Goal: Task Accomplishment & Management: Manage account settings

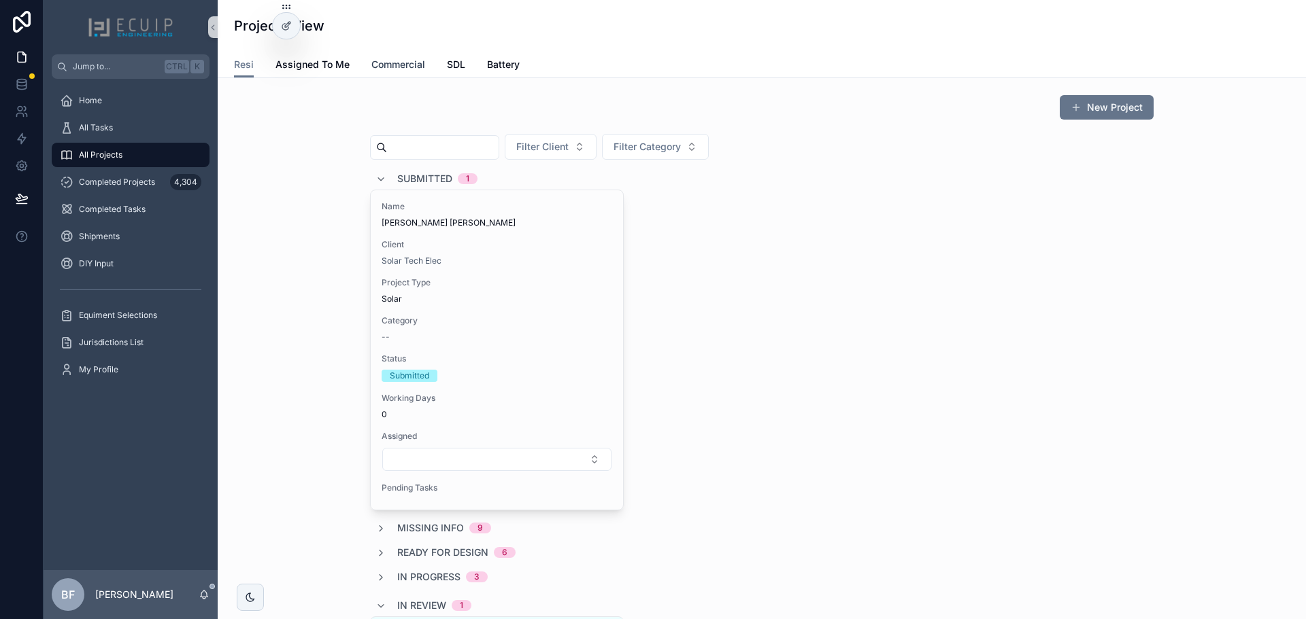
click at [398, 70] on span "Commercial" at bounding box center [398, 65] width 54 height 14
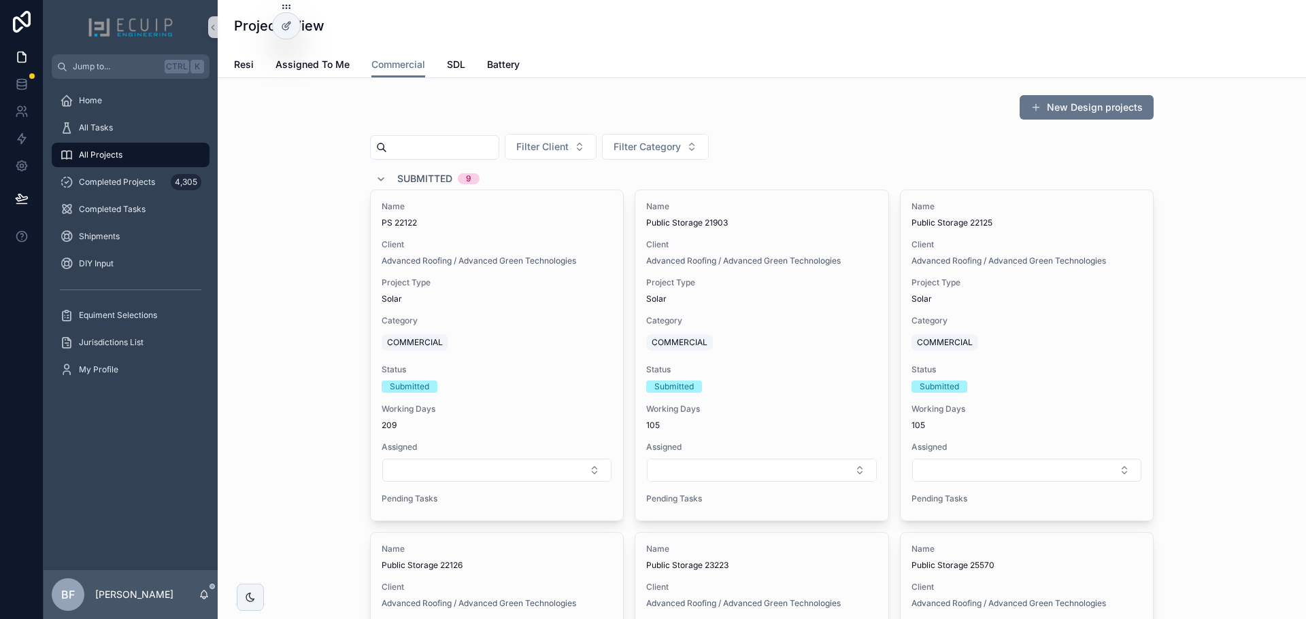
click at [139, 163] on div "All Projects" at bounding box center [130, 155] width 141 height 22
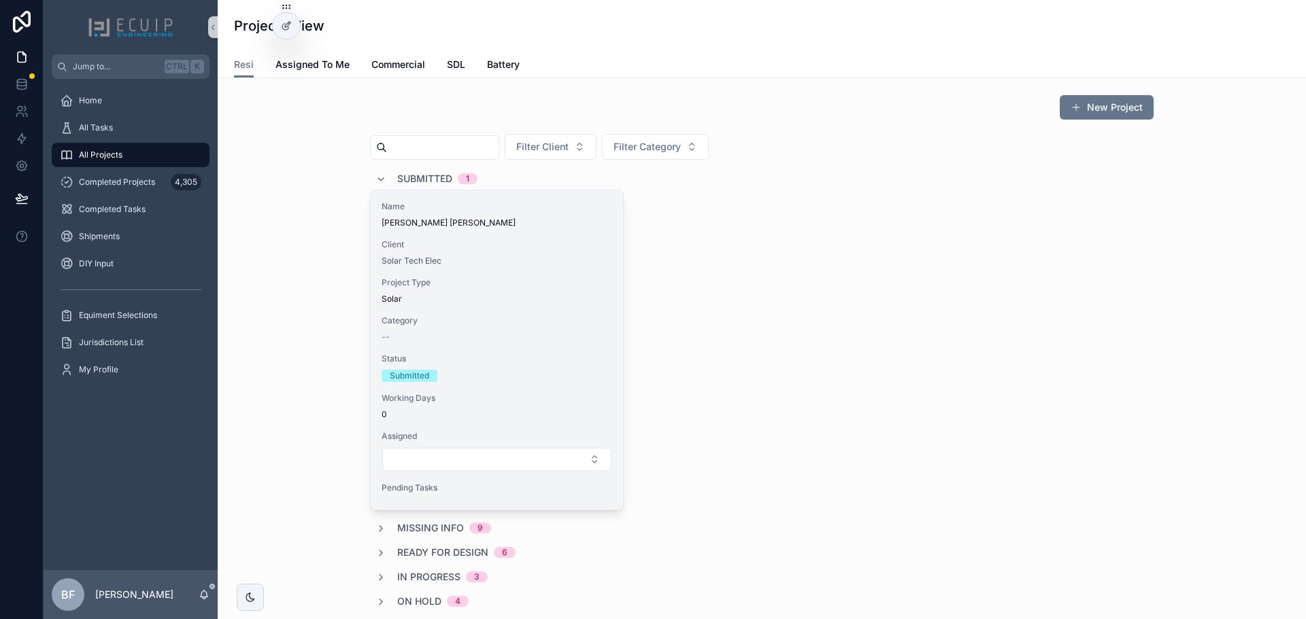
click at [499, 222] on span "Hoag Ostling" at bounding box center [496, 223] width 231 height 11
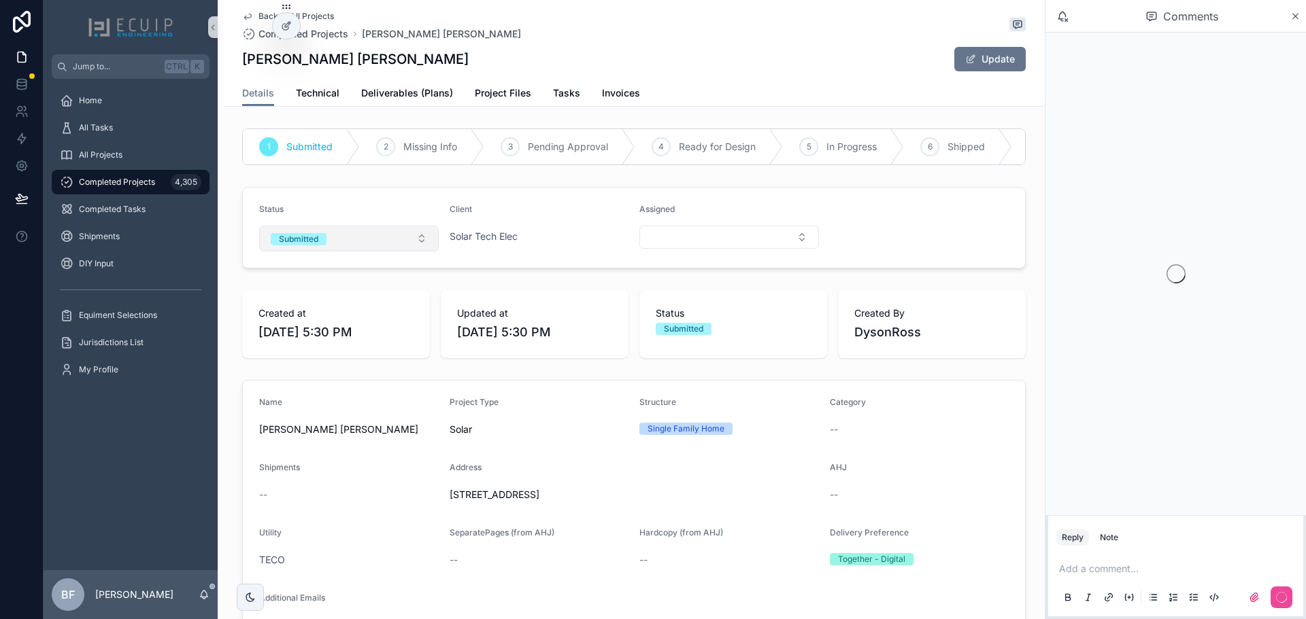
click at [338, 244] on button "Submitted" at bounding box center [349, 239] width 180 height 26
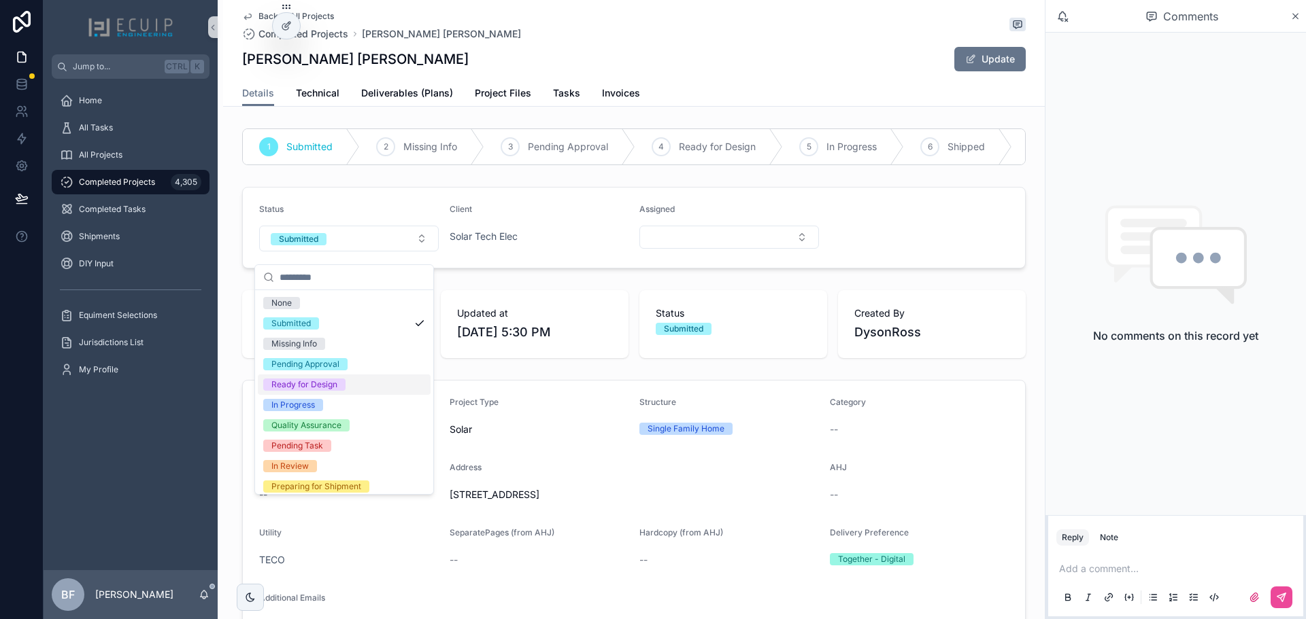
click at [323, 380] on div "Ready for Design" at bounding box center [304, 385] width 66 height 12
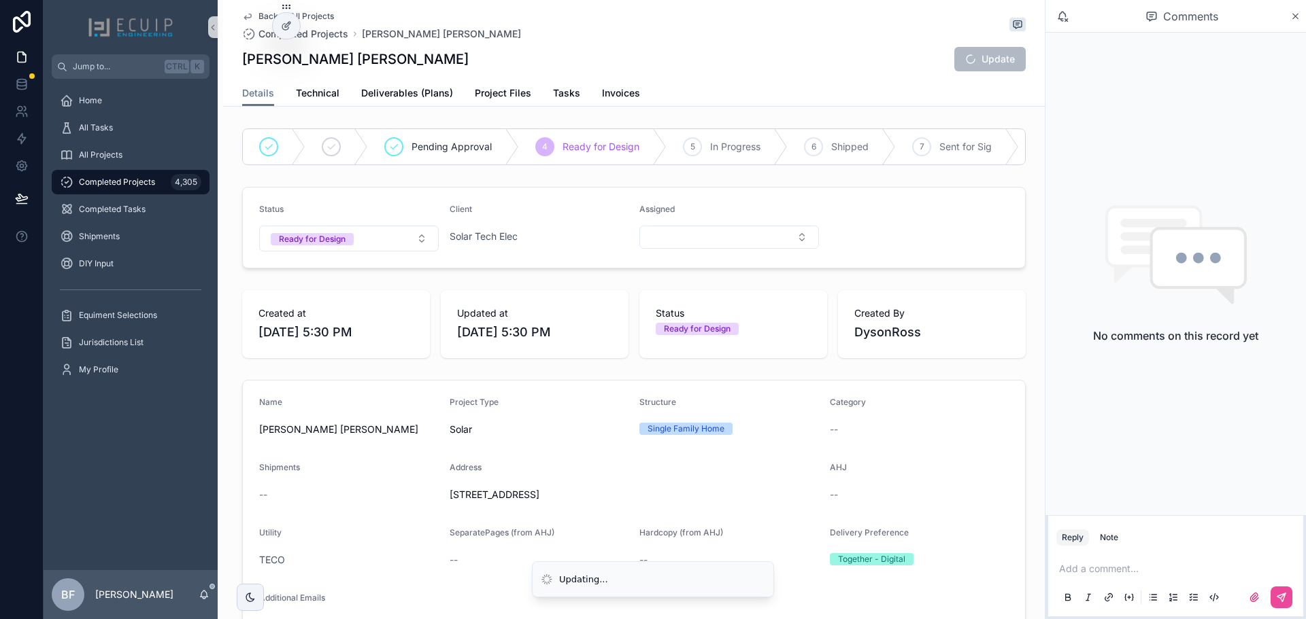
click at [97, 141] on div "All Tasks" at bounding box center [131, 127] width 174 height 27
click at [111, 165] on div "All Projects" at bounding box center [130, 155] width 141 height 22
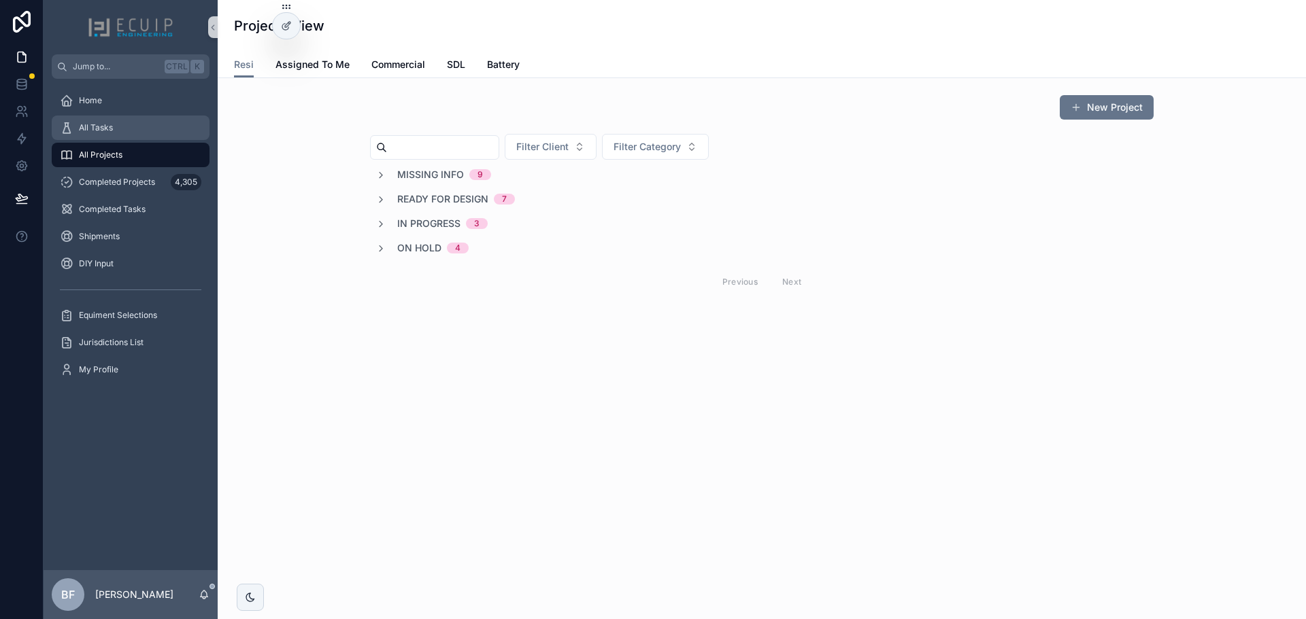
click at [133, 118] on div "All Tasks" at bounding box center [130, 128] width 141 height 22
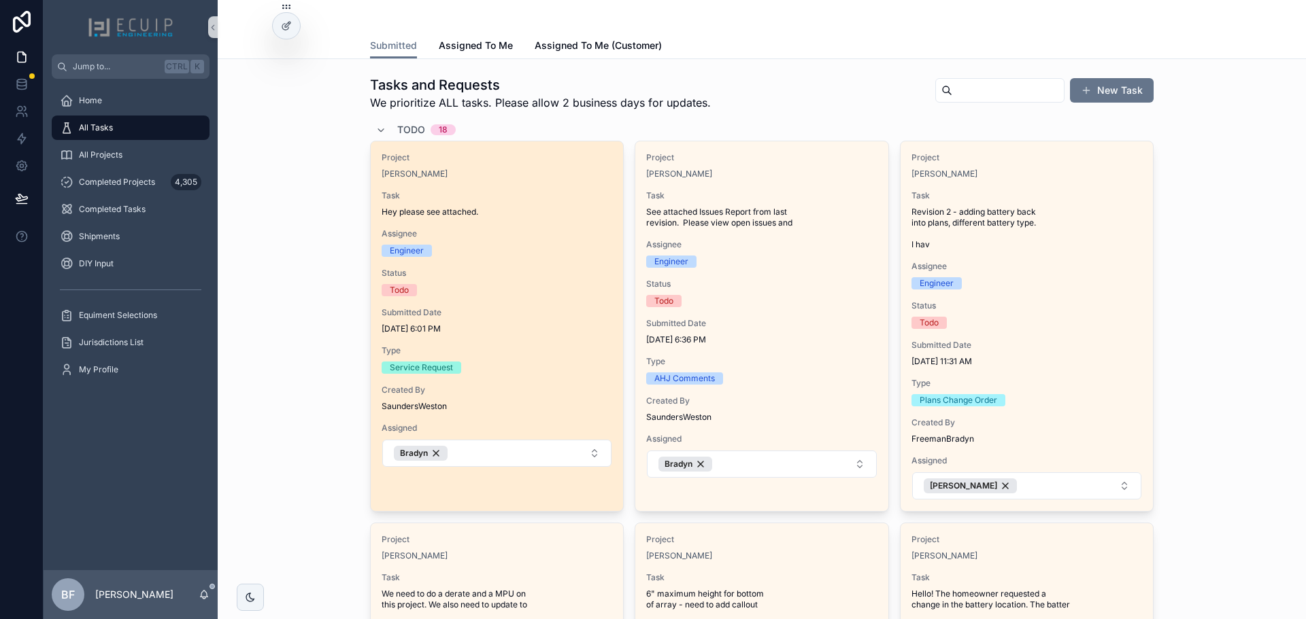
click at [563, 158] on span "Project" at bounding box center [496, 157] width 231 height 11
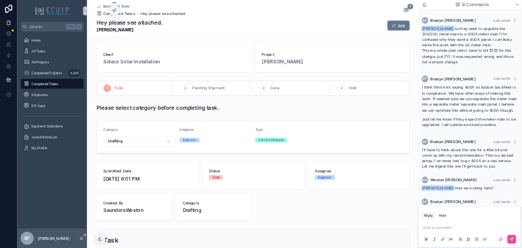
scroll to position [453, 0]
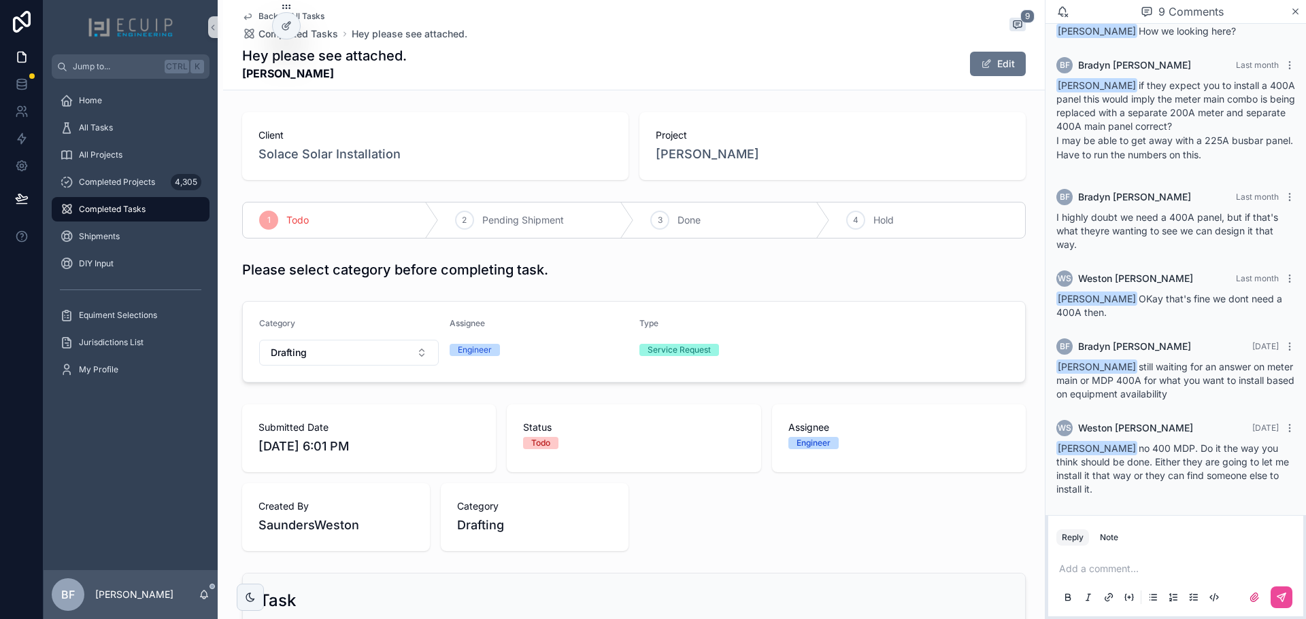
click at [1126, 562] on div "Add a comment..." at bounding box center [1175, 582] width 239 height 57
click at [1134, 571] on p "scrollable content" at bounding box center [1178, 569] width 239 height 14
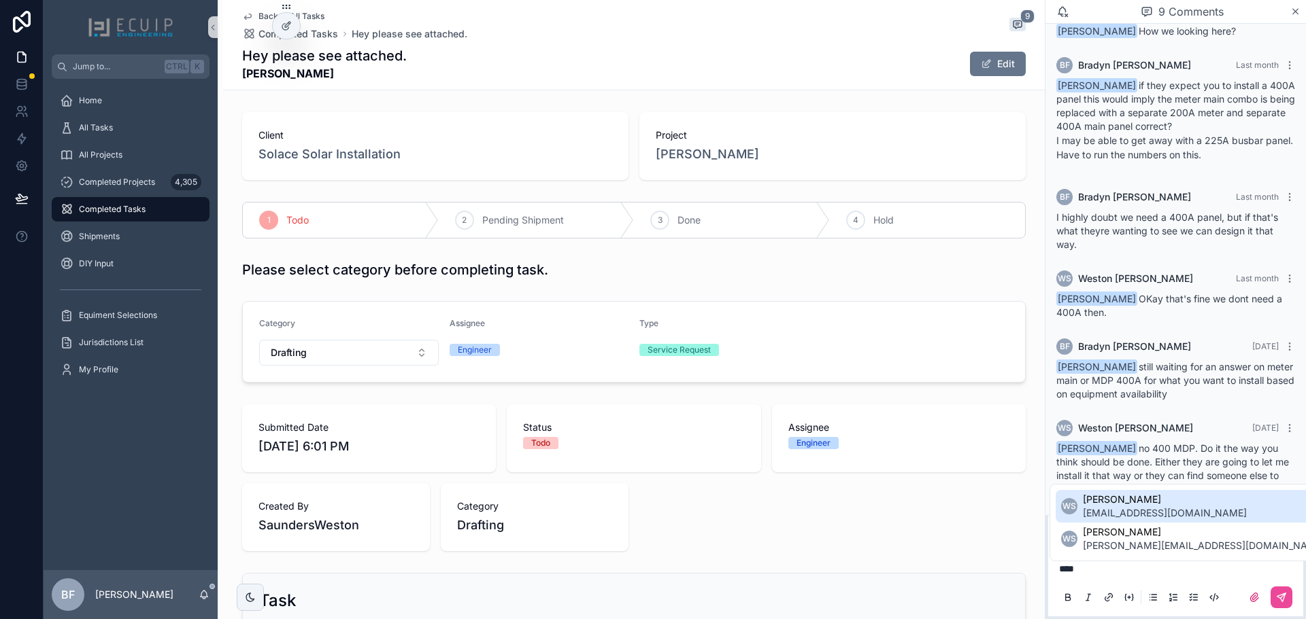
click at [1175, 507] on span "permit@solacesolarinstallation.com" at bounding box center [1165, 514] width 164 height 14
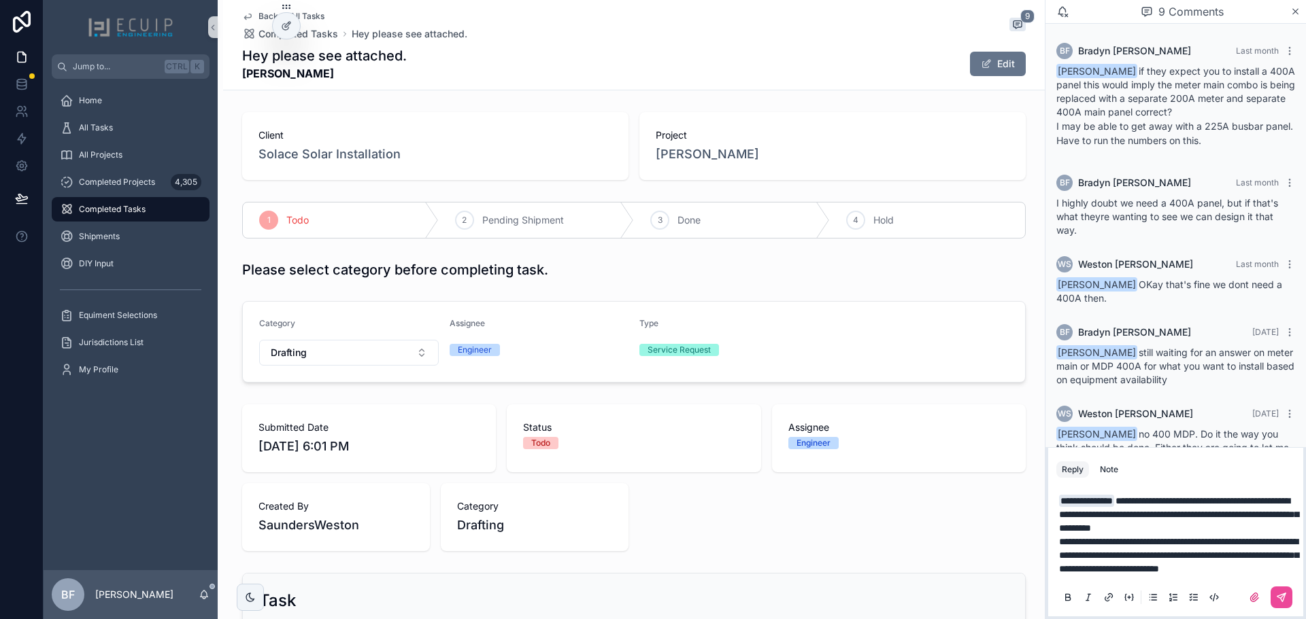
click at [1095, 554] on span "**********" at bounding box center [1178, 555] width 239 height 37
click at [1135, 571] on span "**********" at bounding box center [1178, 555] width 239 height 37
drag, startPoint x: 1135, startPoint y: 571, endPoint x: 1192, endPoint y: 569, distance: 57.1
click at [1192, 569] on p "**********" at bounding box center [1178, 555] width 239 height 41
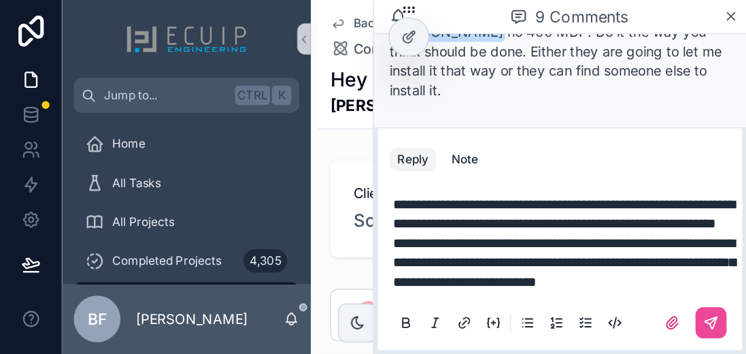
scroll to position [799, 0]
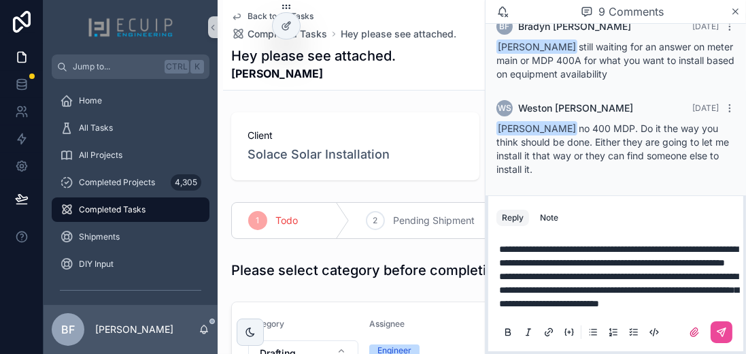
click at [573, 306] on span "**********" at bounding box center [618, 289] width 239 height 37
click at [564, 303] on span "**********" at bounding box center [618, 289] width 239 height 37
click at [527, 244] on span "**********" at bounding box center [618, 255] width 239 height 23
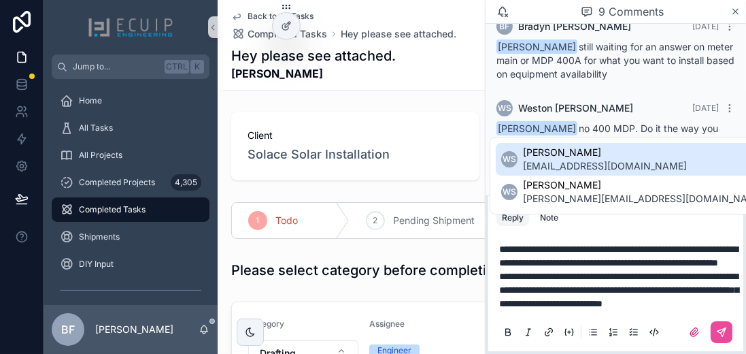
click at [570, 169] on span "permit@solacesolarinstallation.com" at bounding box center [605, 166] width 164 height 14
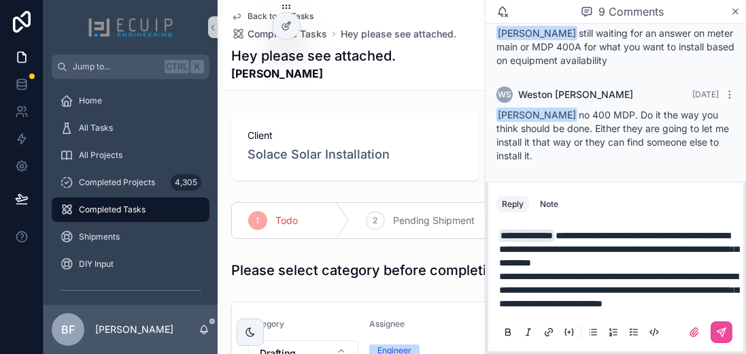
click at [537, 231] on span "**********" at bounding box center [618, 249] width 239 height 37
click at [617, 300] on p "**********" at bounding box center [618, 289] width 239 height 41
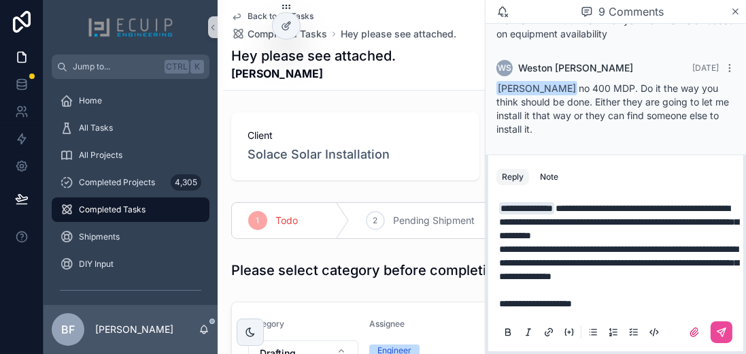
click at [539, 233] on p "**********" at bounding box center [618, 221] width 239 height 41
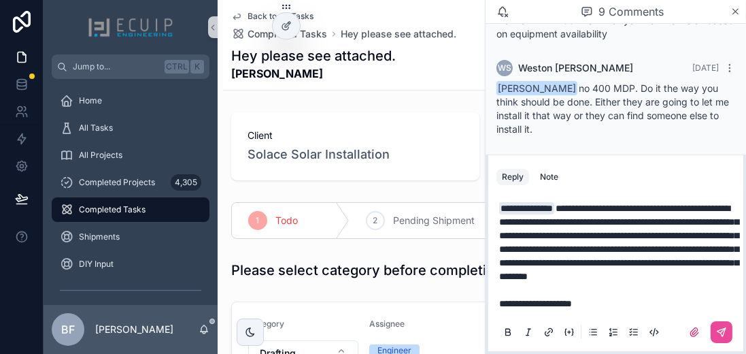
click at [585, 262] on span "**********" at bounding box center [618, 242] width 239 height 78
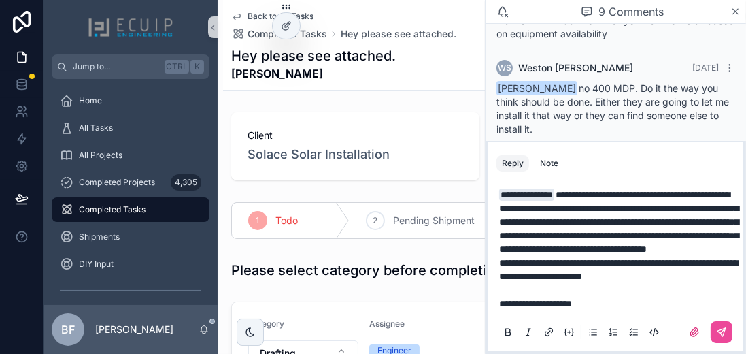
scroll to position [27, 0]
drag, startPoint x: 623, startPoint y: 307, endPoint x: 478, endPoint y: 286, distance: 146.4
click at [478, 286] on div "Jump to... Ctrl K Home All Tasks All Projects Completed Projects 4,305 Complete…" at bounding box center [395, 177] width 702 height 354
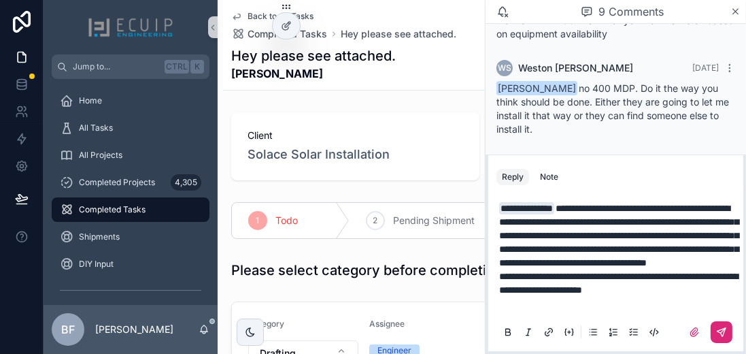
click at [721, 333] on button "scrollable content" at bounding box center [722, 332] width 22 height 22
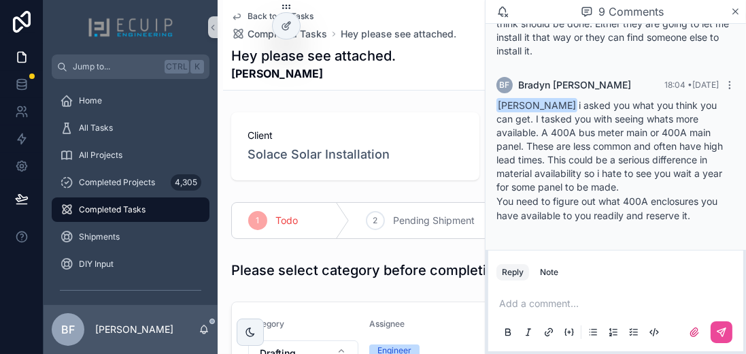
scroll to position [890, 0]
click at [643, 292] on div "Add a comment..." at bounding box center [615, 316] width 239 height 57
click at [642, 302] on p "scrollable content" at bounding box center [618, 303] width 239 height 14
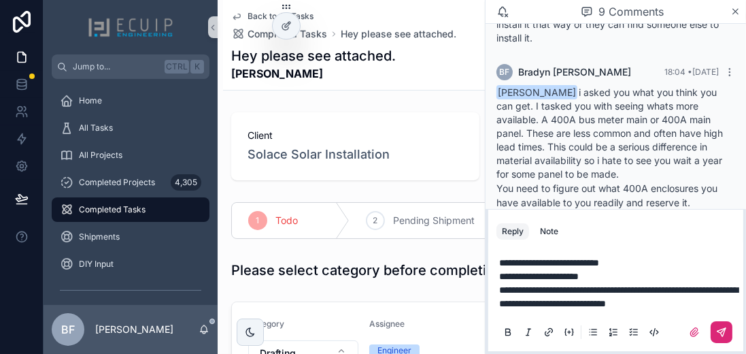
click at [717, 335] on icon "scrollable content" at bounding box center [721, 331] width 11 height 11
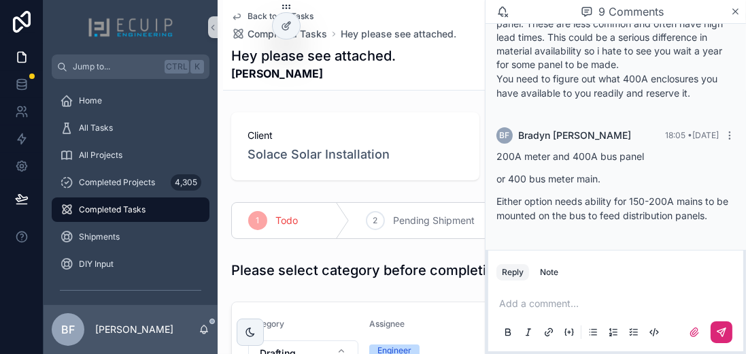
scroll to position [1013, 0]
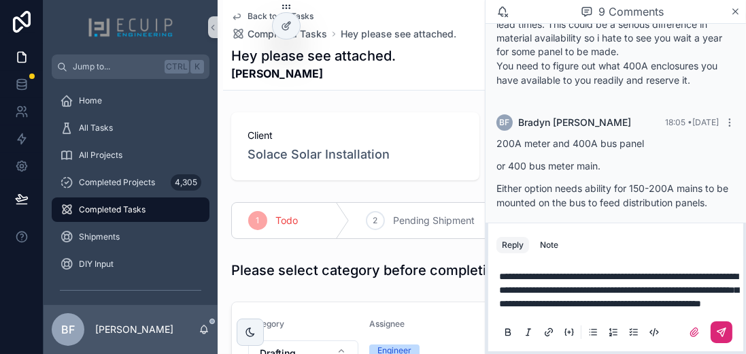
click at [718, 332] on icon "scrollable content" at bounding box center [721, 332] width 8 height 8
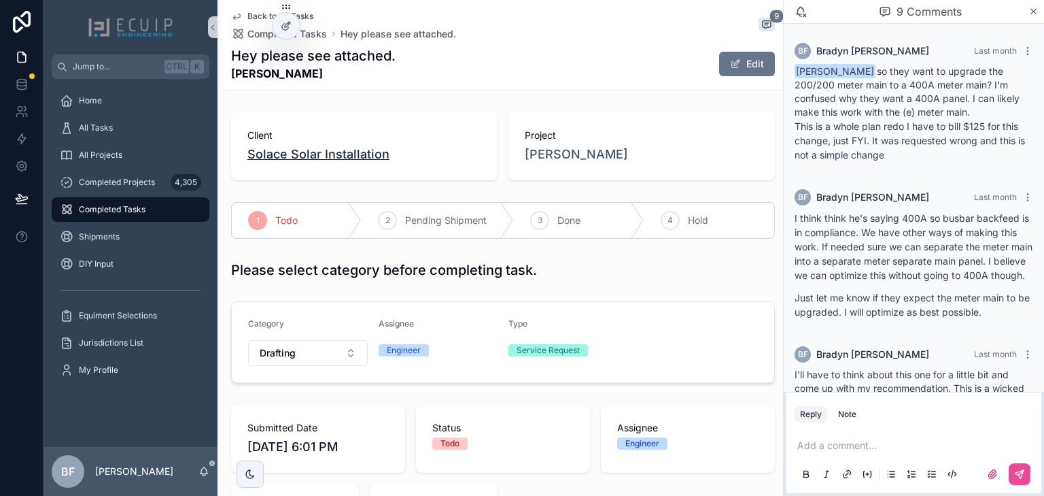
scroll to position [966, 0]
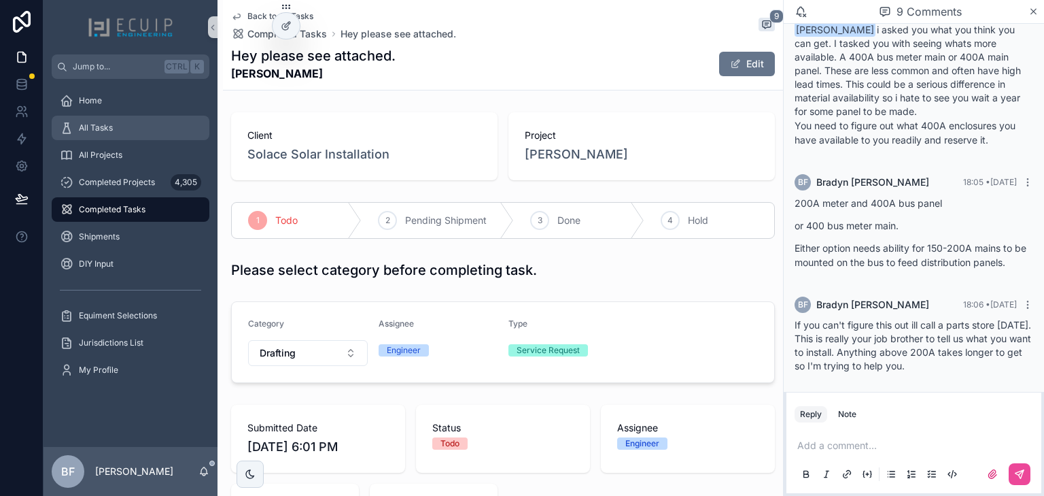
click at [128, 127] on div "All Tasks" at bounding box center [130, 128] width 141 height 22
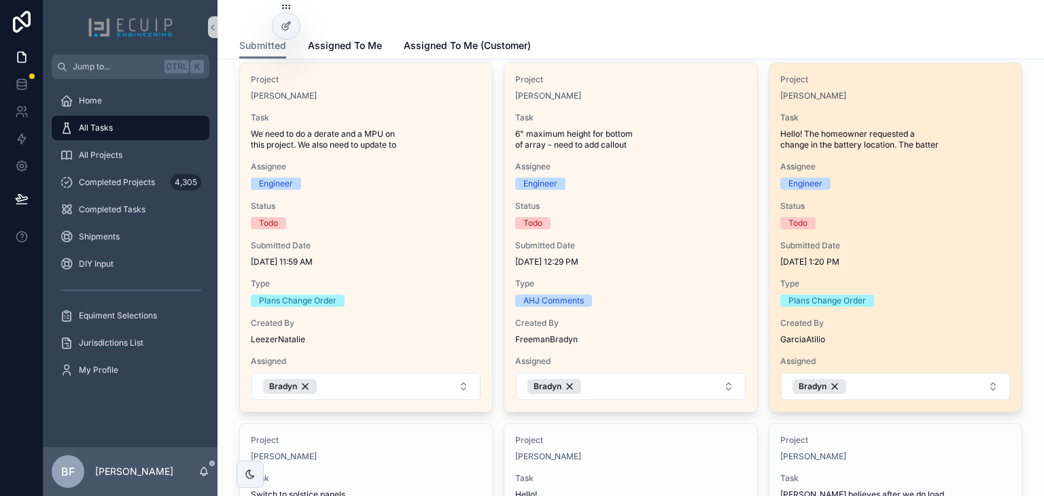
scroll to position [381, 0]
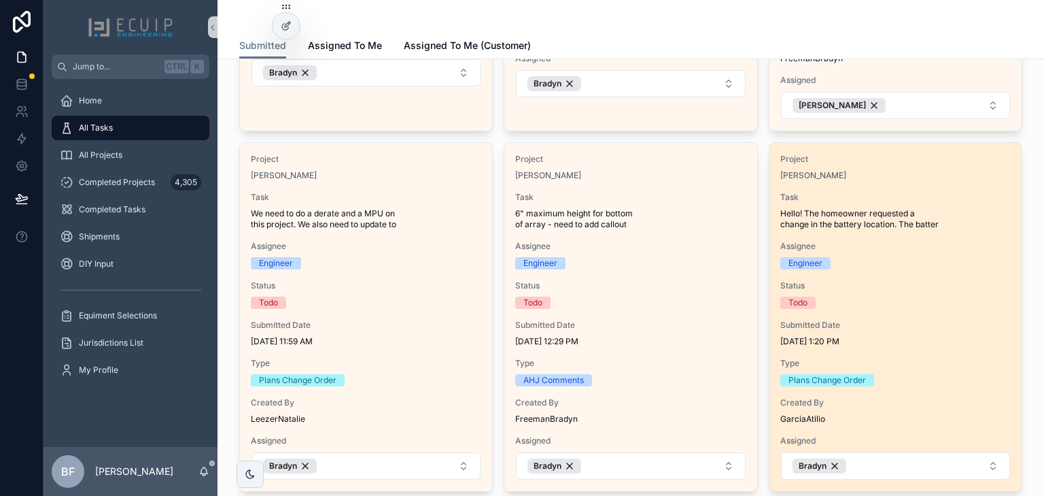
click at [799, 182] on div "Project Jorge Munoz Task Hello! The homeowner requested a change in the battery…" at bounding box center [896, 317] width 252 height 348
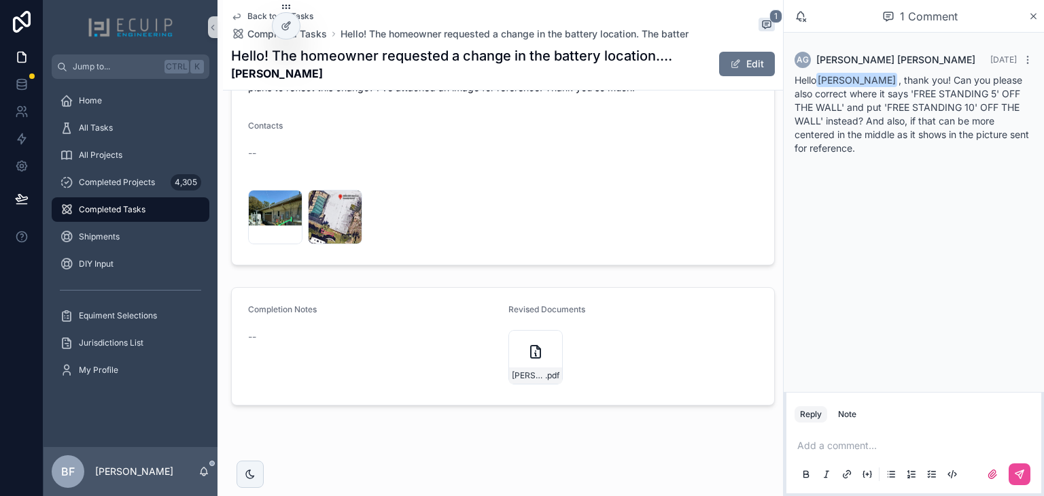
scroll to position [615, 0]
click at [335, 227] on div "image-Aug-26-2025-04-11-17-3513-PM .png" at bounding box center [335, 235] width 53 height 16
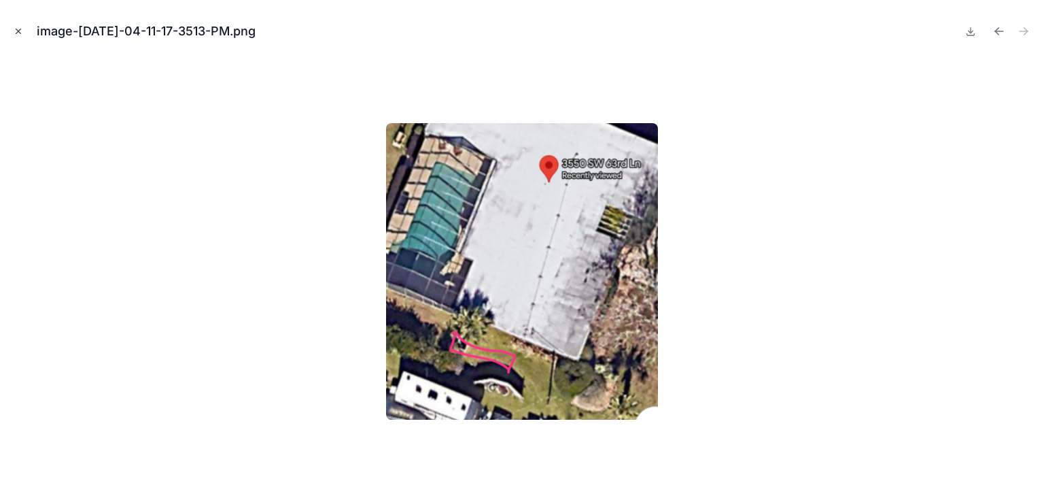
click at [13, 30] on button "Close modal" at bounding box center [18, 31] width 15 height 15
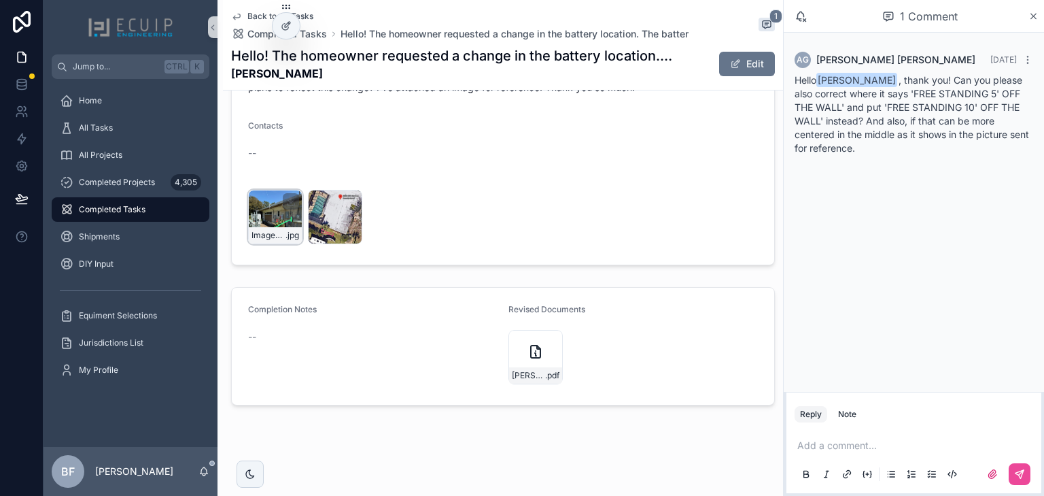
click at [253, 227] on div "Imagen-de-WhatsApp-2025-08-26-a-las-12.32.37_3e762af8 .jpg" at bounding box center [275, 235] width 53 height 16
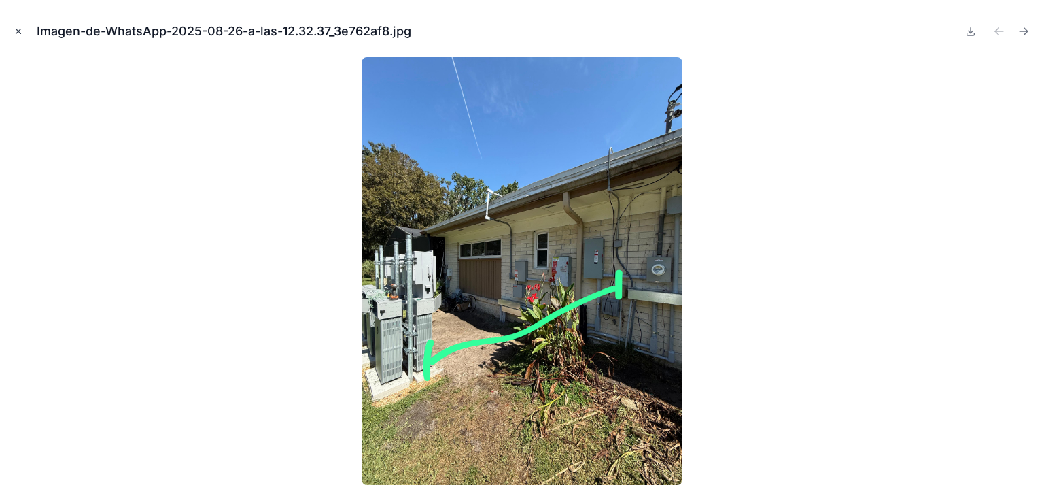
click at [13, 27] on button "Close modal" at bounding box center [18, 31] width 15 height 15
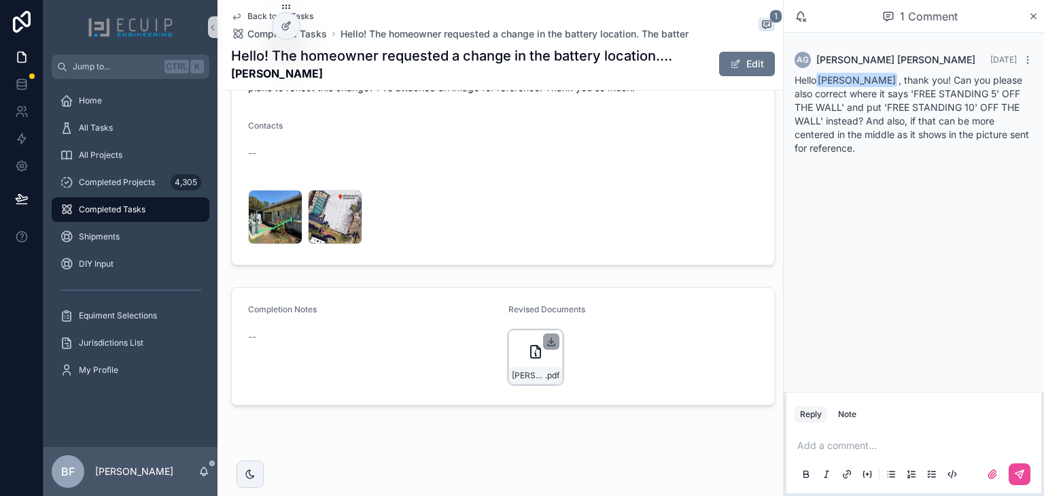
click at [549, 341] on icon "scrollable content" at bounding box center [551, 342] width 5 height 2
click at [318, 218] on div "image-Aug-26-2025-04-11-17-3513-PM .png" at bounding box center [335, 217] width 54 height 54
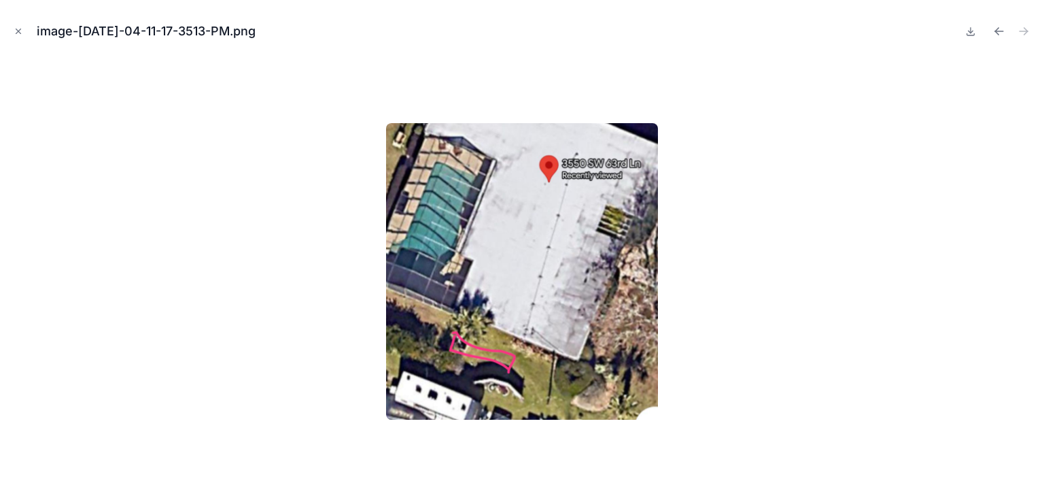
click at [281, 199] on div at bounding box center [522, 271] width 1023 height 428
click at [12, 30] on button "Close modal" at bounding box center [18, 31] width 15 height 15
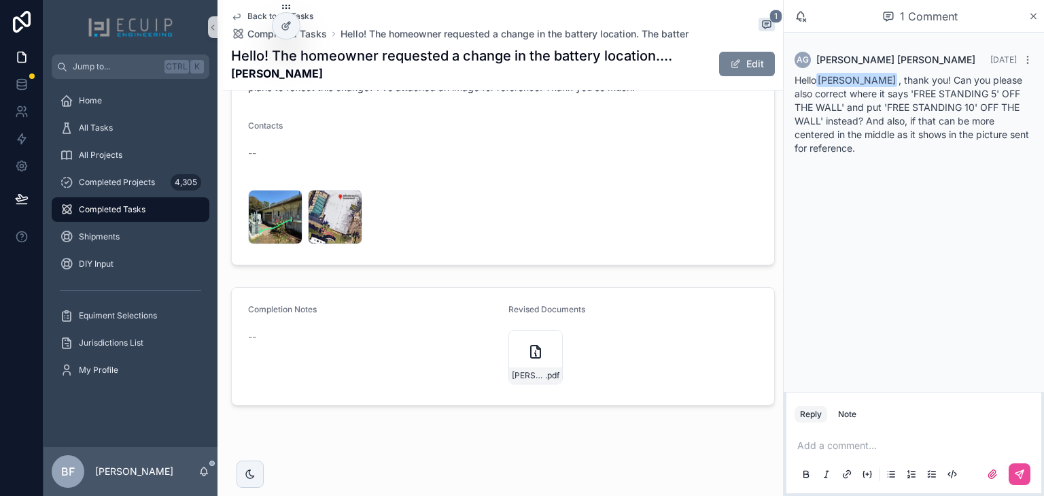
click at [745, 73] on button "Edit" at bounding box center [747, 64] width 56 height 24
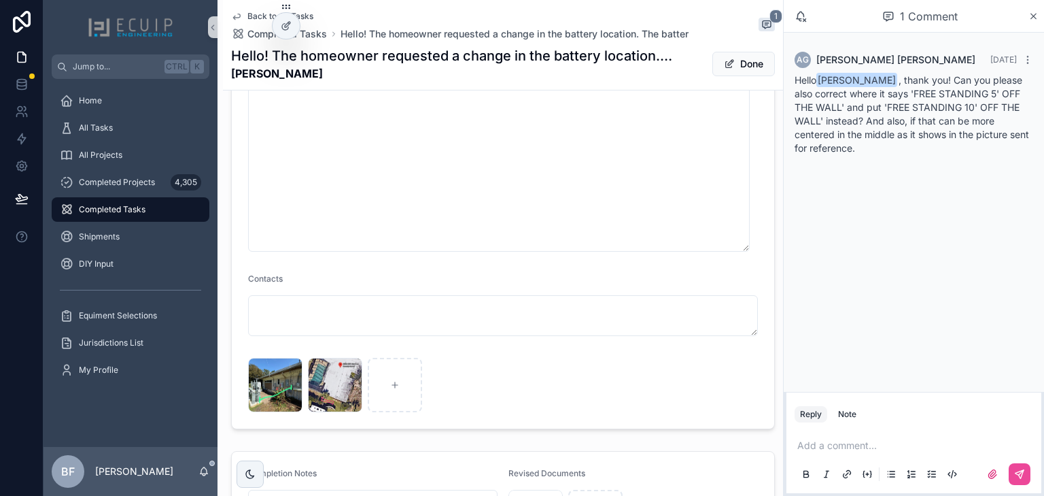
scroll to position [786, 0]
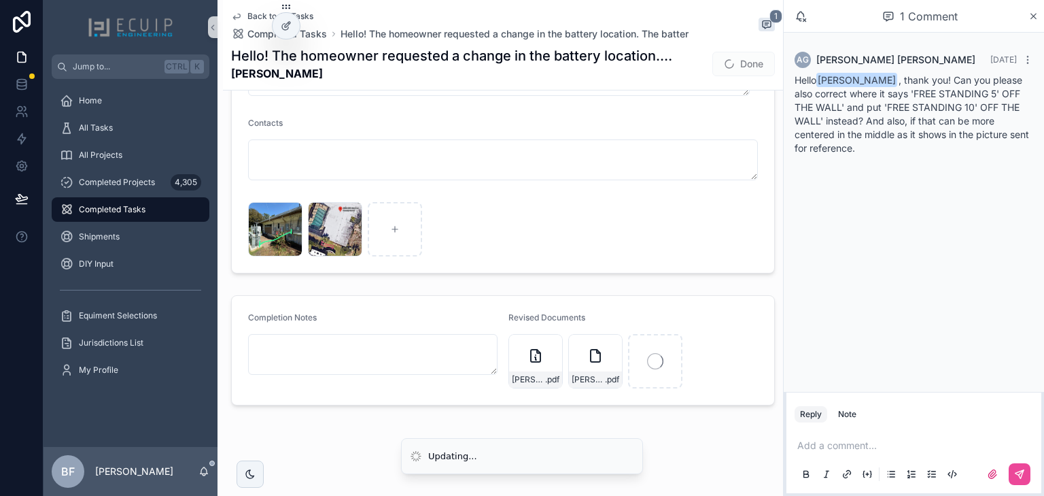
click at [856, 445] on p "scrollable content" at bounding box center [917, 446] width 239 height 14
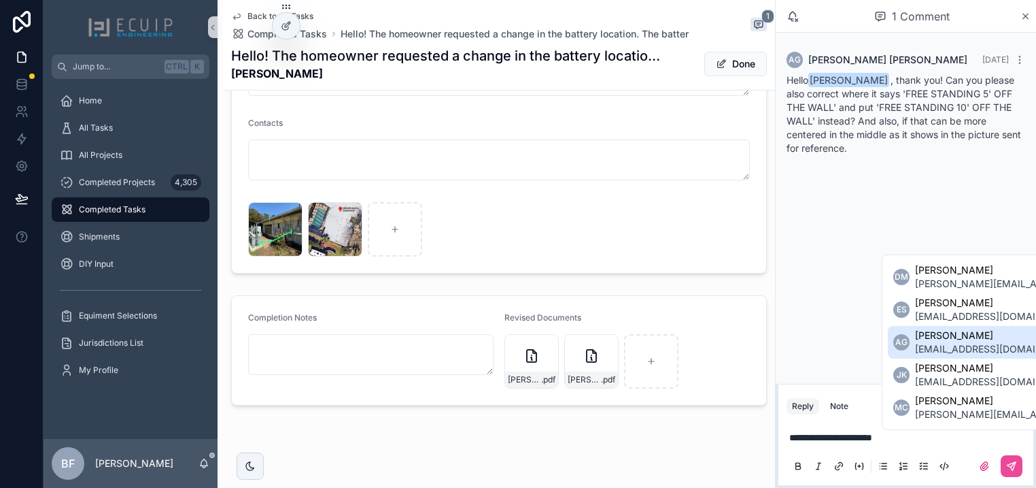
click at [964, 342] on span "[EMAIL_ADDRESS][DOMAIN_NAME]" at bounding box center [997, 349] width 164 height 14
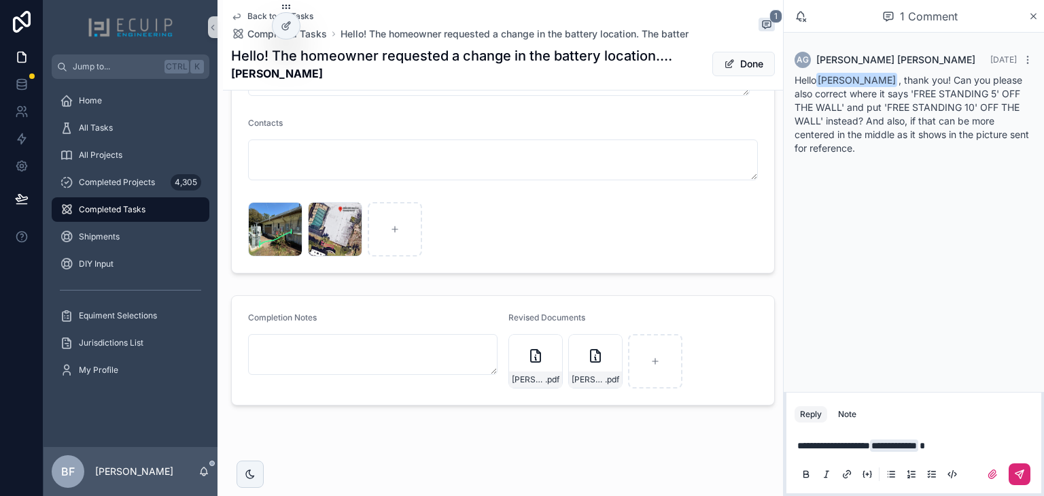
click at [1021, 475] on icon "scrollable content" at bounding box center [1020, 474] width 8 height 8
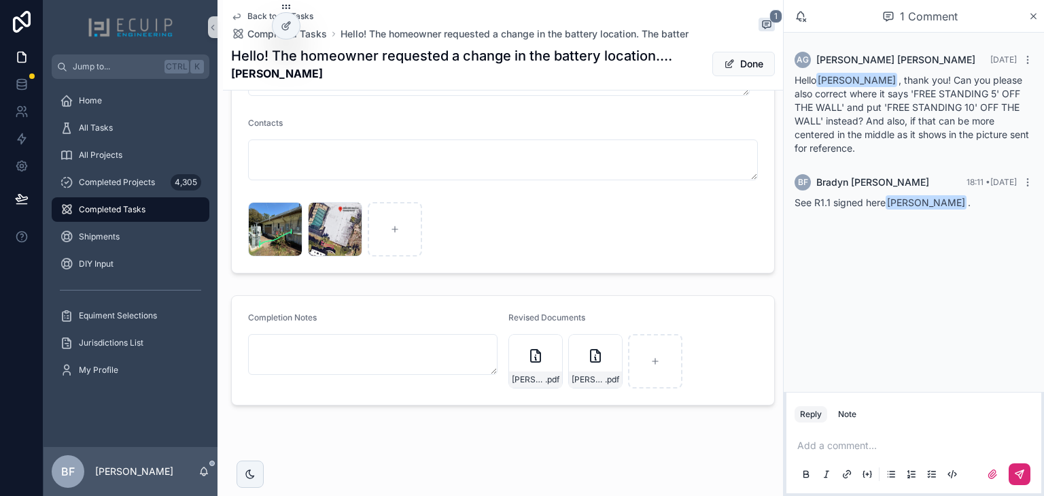
click at [752, 79] on div "Hello! The homeowner requested a change in the battery location. The batter Jor…" at bounding box center [503, 63] width 544 height 35
click at [746, 69] on button "Done" at bounding box center [744, 64] width 63 height 24
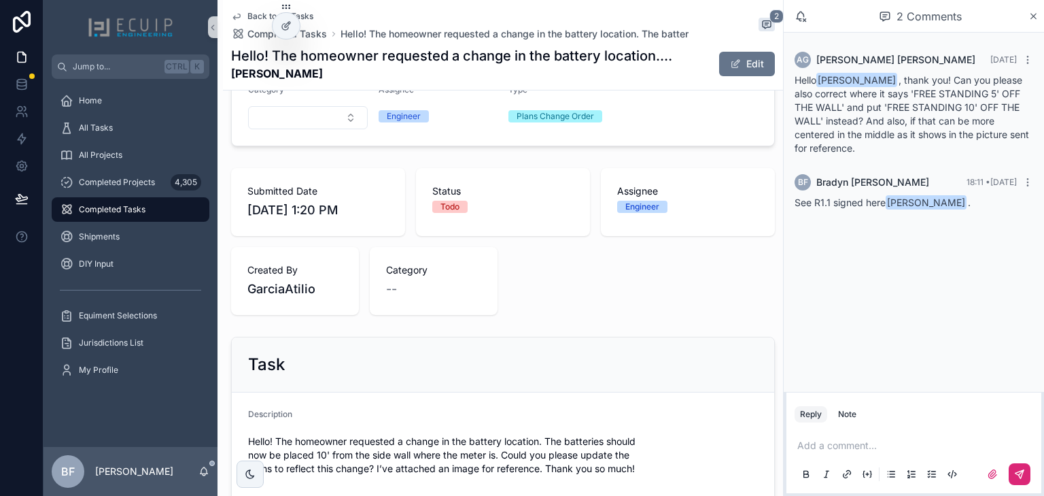
scroll to position [0, 0]
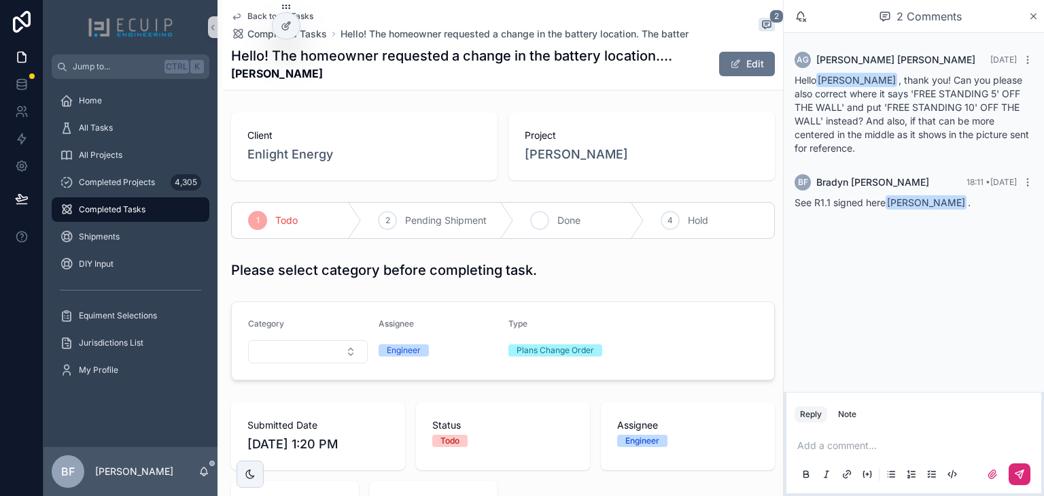
click at [585, 215] on div "3 Done" at bounding box center [579, 220] width 130 height 35
click at [857, 441] on p "scrollable content" at bounding box center [917, 446] width 239 height 14
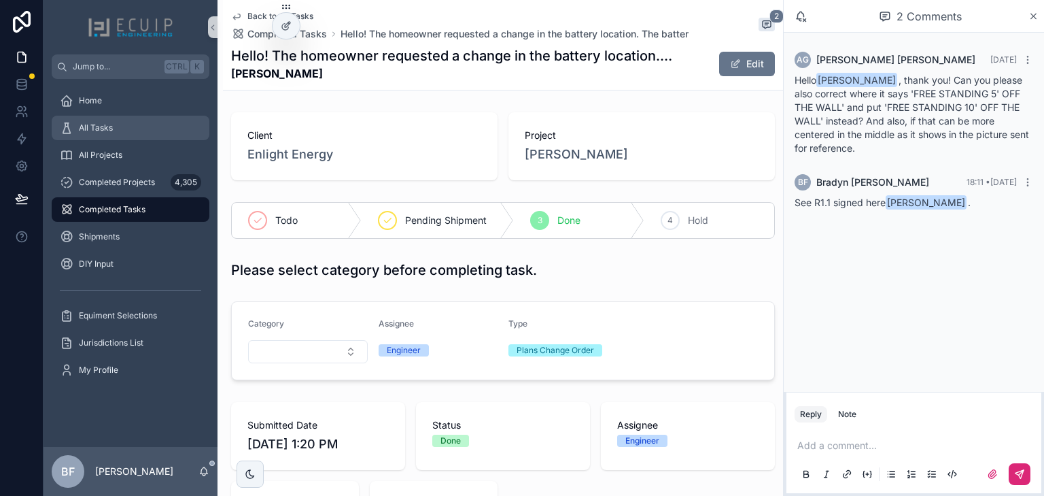
drag, startPoint x: 136, startPoint y: 140, endPoint x: 126, endPoint y: 128, distance: 15.5
click at [132, 134] on div "All Tasks" at bounding box center [131, 127] width 174 height 27
click at [126, 128] on div "All Tasks" at bounding box center [130, 128] width 141 height 22
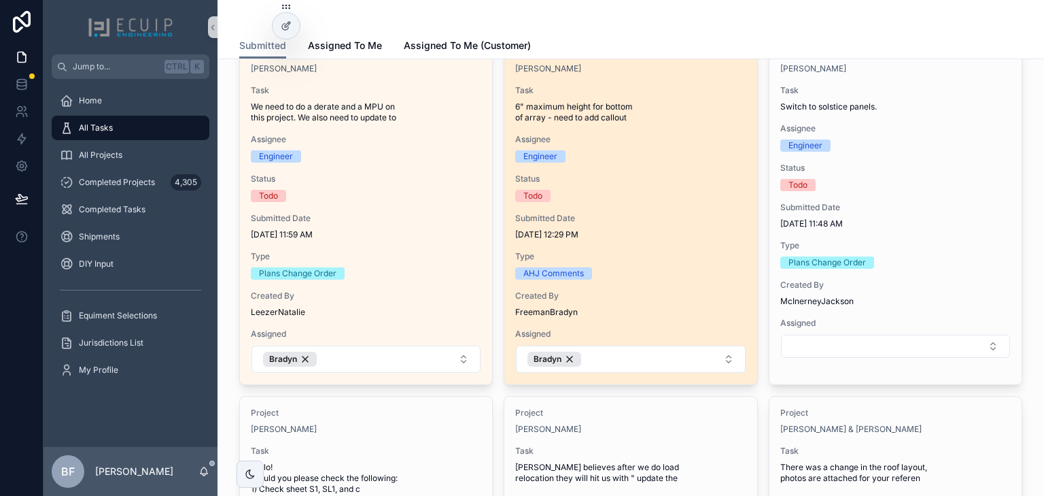
scroll to position [490, 0]
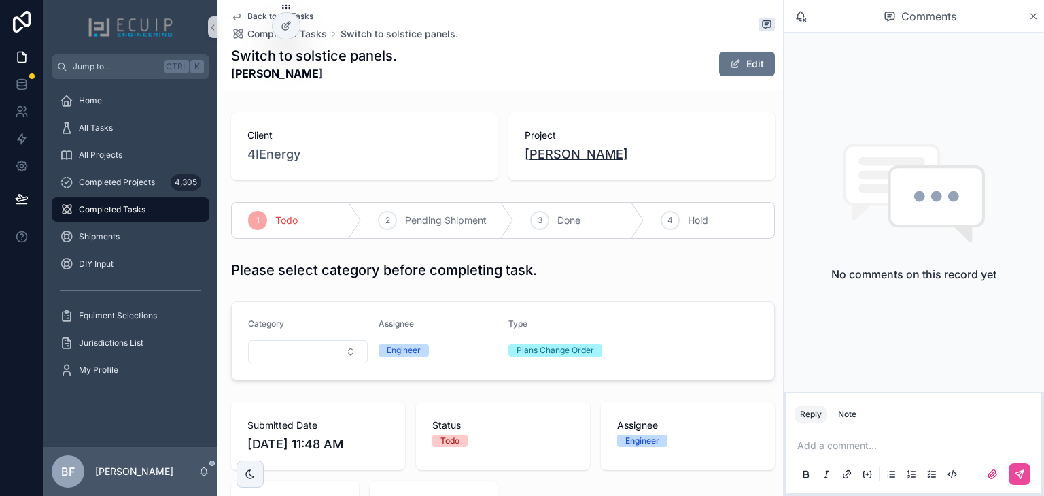
click at [538, 157] on span "[PERSON_NAME]" at bounding box center [576, 154] width 103 height 19
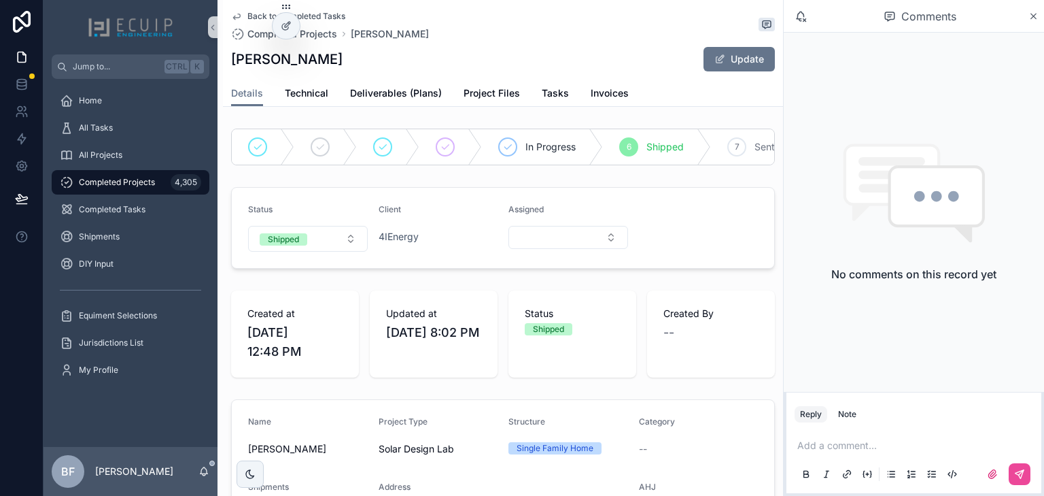
scroll to position [54, 0]
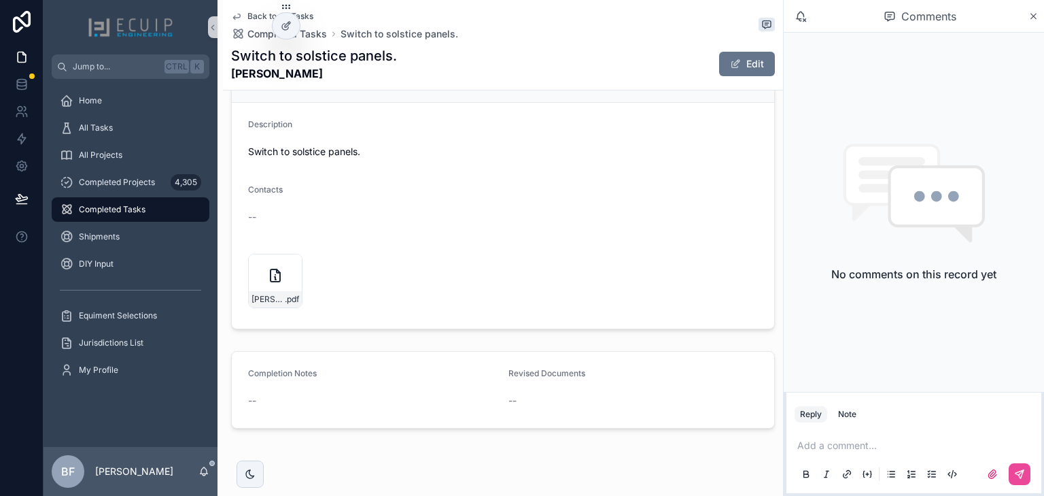
scroll to position [544, 0]
drag, startPoint x: 290, startPoint y: 260, endPoint x: 484, endPoint y: 282, distance: 195.7
click at [0, 0] on icon "scrollable content" at bounding box center [0, 0] width 0 height 0
drag, startPoint x: 326, startPoint y: 71, endPoint x: 235, endPoint y: 72, distance: 91.8
click at [235, 72] on strong "[PERSON_NAME]" at bounding box center [314, 73] width 166 height 16
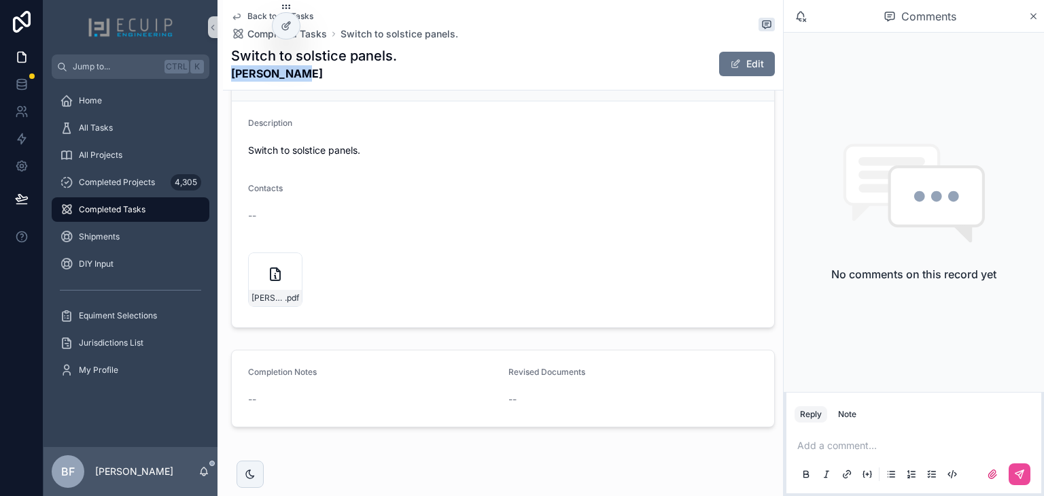
drag, startPoint x: 232, startPoint y: 71, endPoint x: 315, endPoint y: 73, distance: 83.0
click at [315, 73] on strong "[PERSON_NAME]" at bounding box center [314, 73] width 166 height 16
copy strong "[PERSON_NAME]"
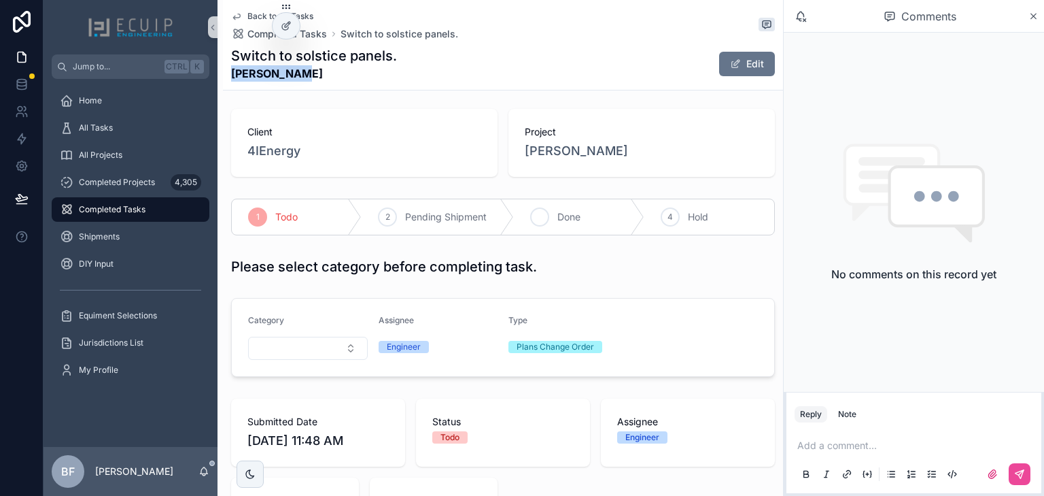
scroll to position [0, 0]
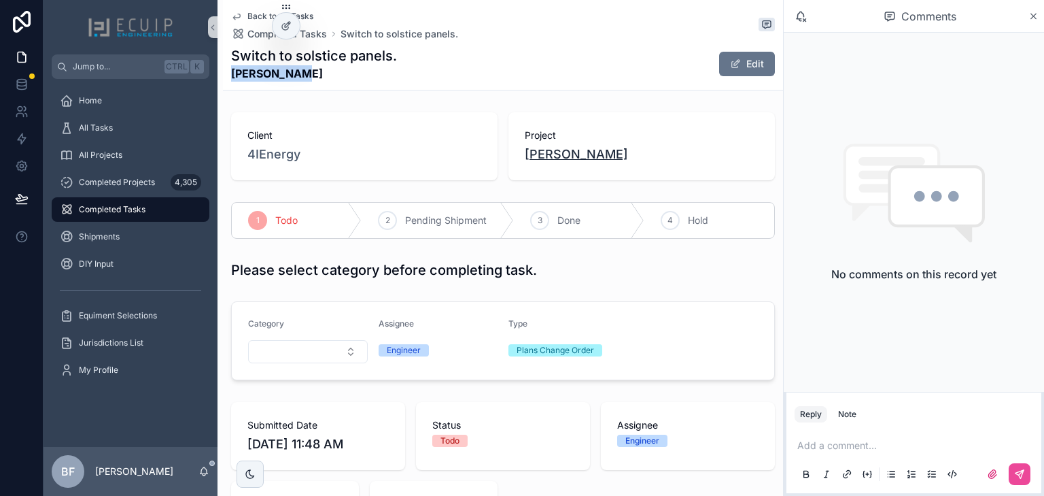
click at [548, 152] on span "[PERSON_NAME]" at bounding box center [576, 154] width 103 height 19
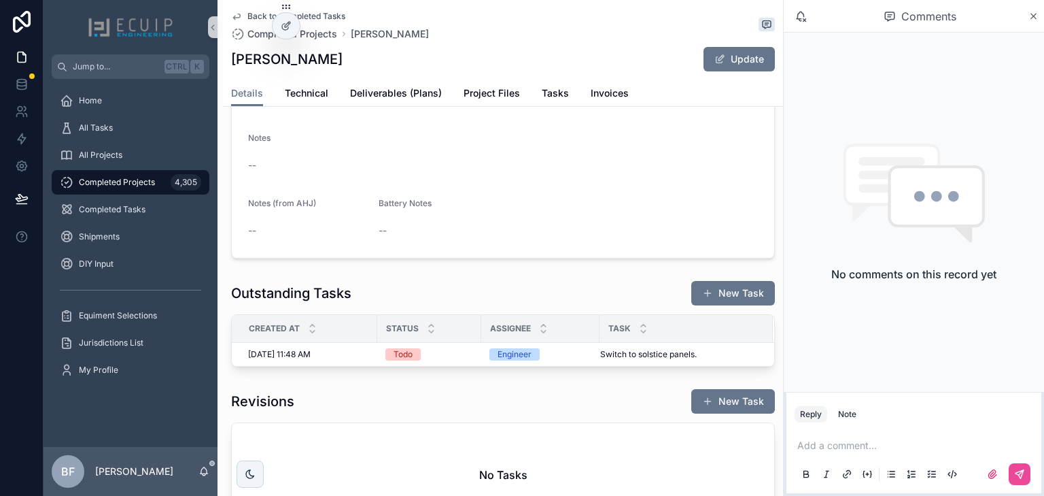
scroll to position [653, 0]
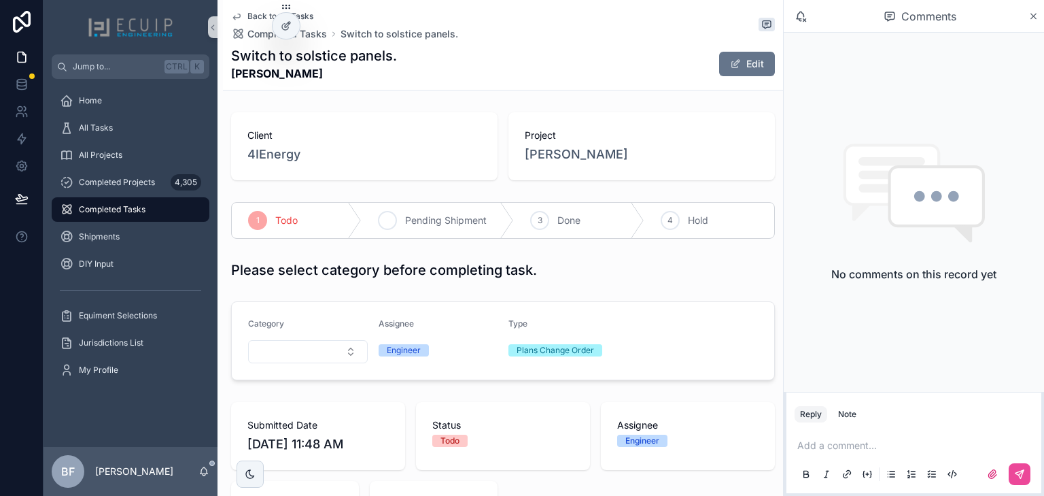
click at [430, 216] on span "Pending Shipment" at bounding box center [446, 221] width 82 height 14
click at [105, 134] on div "All Tasks" at bounding box center [130, 128] width 141 height 22
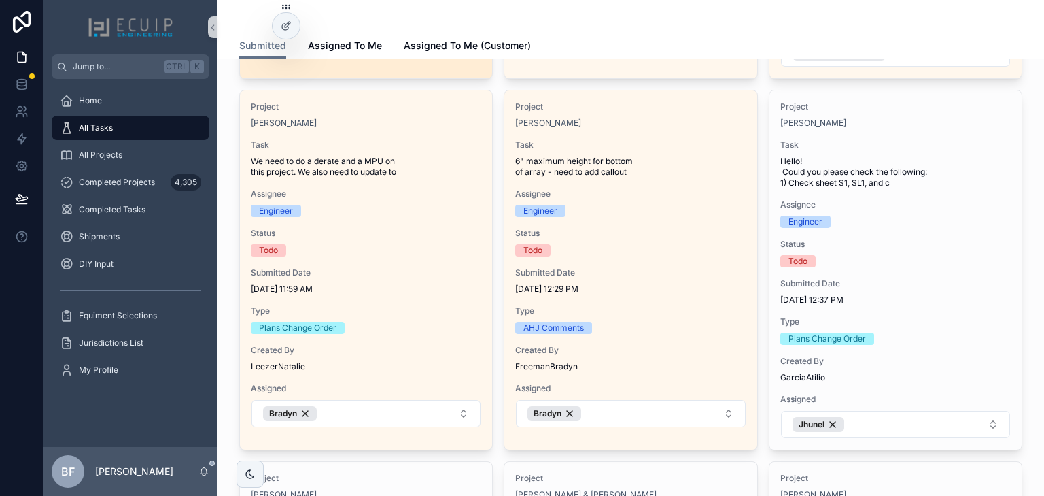
scroll to position [435, 0]
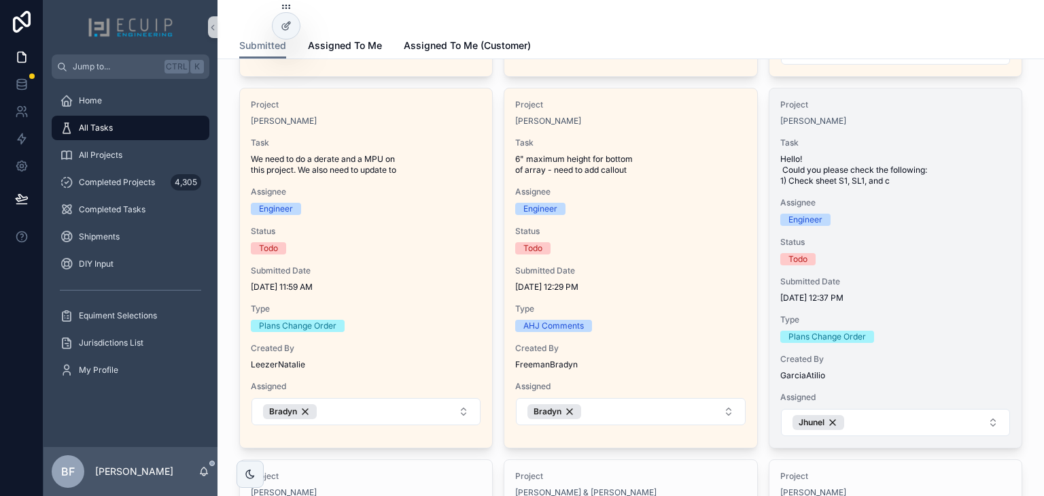
click at [934, 147] on div "Task Hello! Could you please check the following: 1) Check sheet S1, SL1, and c" at bounding box center [896, 161] width 231 height 49
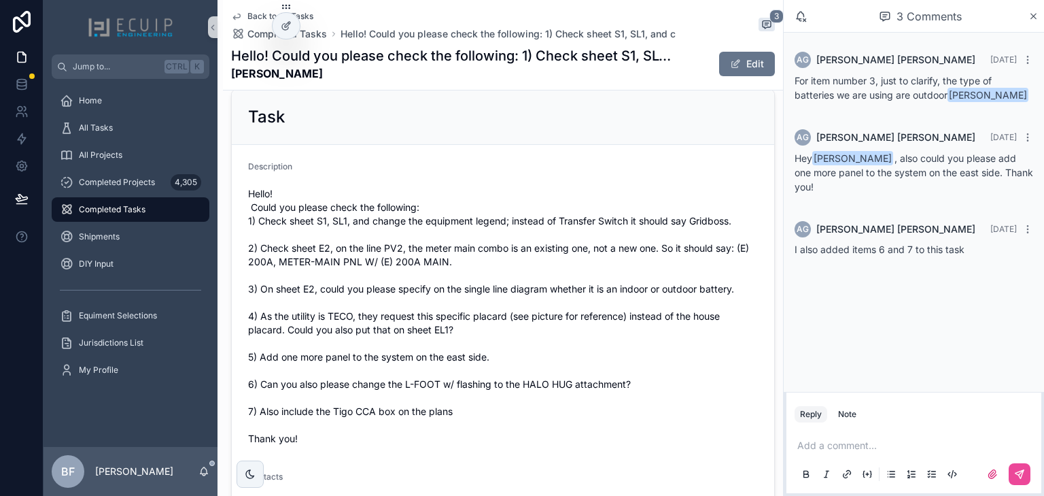
scroll to position [490, 0]
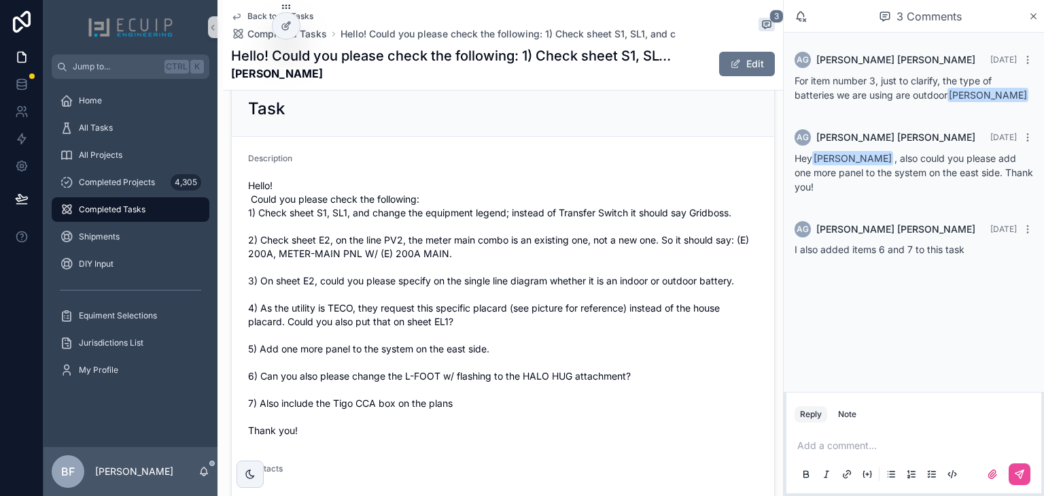
click at [838, 438] on div "Add a comment..." at bounding box center [914, 458] width 239 height 57
drag, startPoint x: 838, startPoint y: 438, endPoint x: 846, endPoint y: 451, distance: 15.3
click at [838, 438] on div "Add a comment..." at bounding box center [914, 458] width 239 height 57
click at [847, 451] on p "scrollable content" at bounding box center [917, 446] width 239 height 14
click at [867, 400] on li "AG [PERSON_NAME] [EMAIL_ADDRESS][DOMAIN_NAME]" at bounding box center [892, 415] width 197 height 33
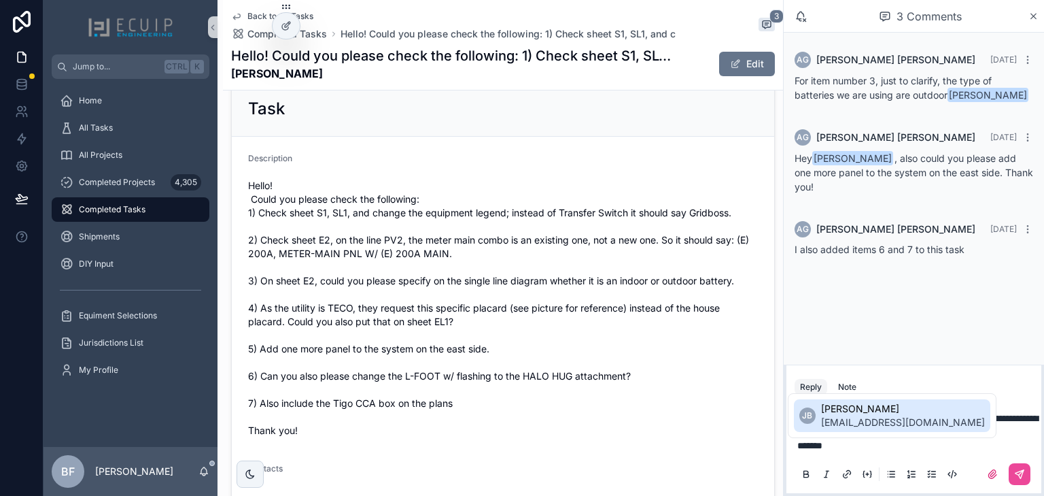
click at [847, 414] on span "[PERSON_NAME]" at bounding box center [903, 409] width 164 height 14
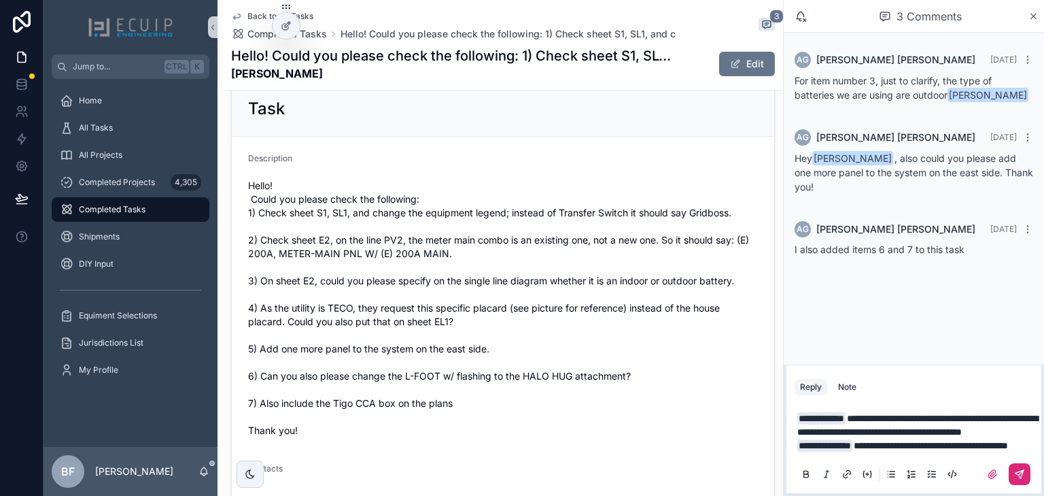
click at [1025, 471] on button "scrollable content" at bounding box center [1020, 474] width 22 height 22
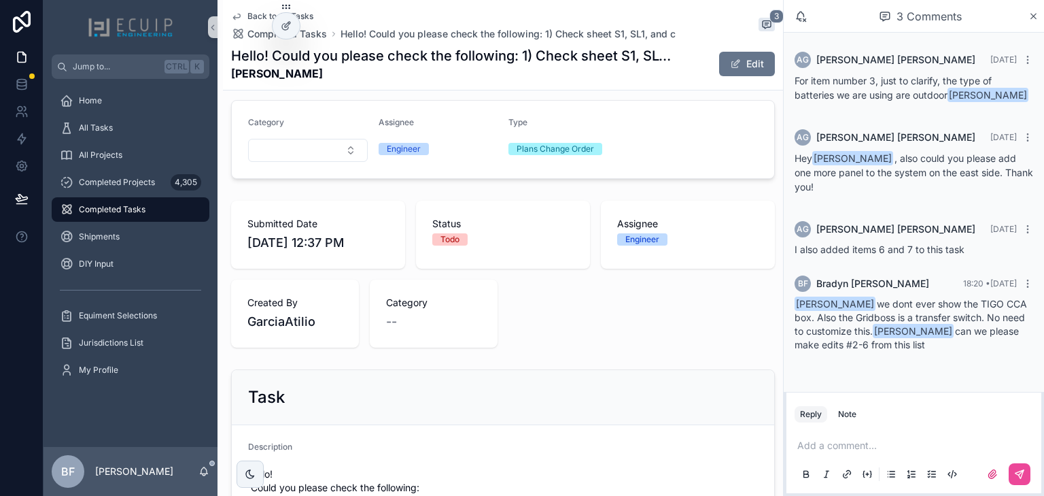
scroll to position [0, 0]
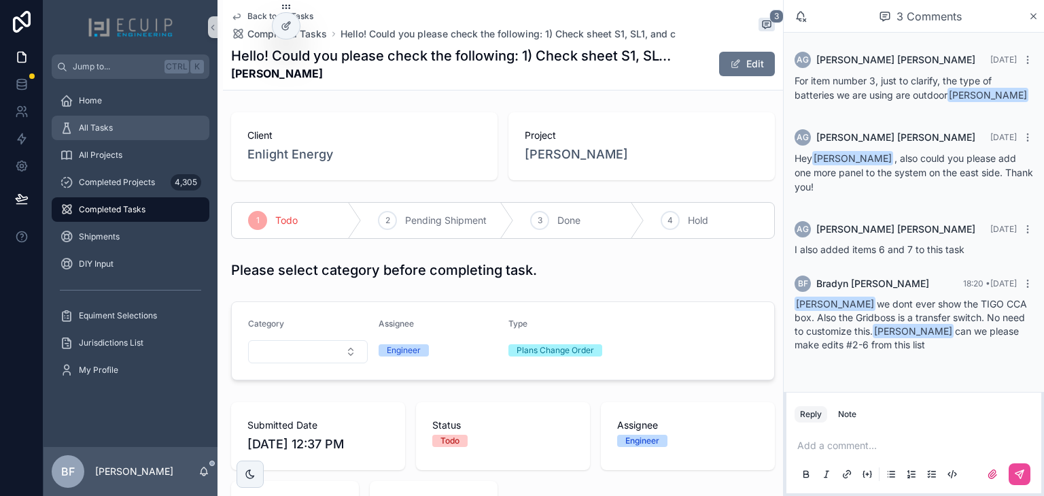
click at [128, 136] on div "All Tasks" at bounding box center [130, 128] width 141 height 22
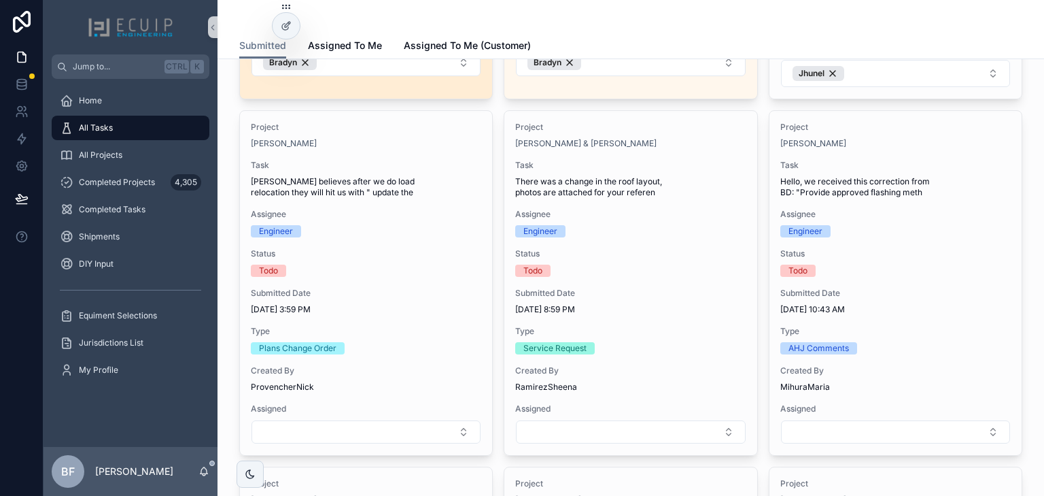
scroll to position [816, 0]
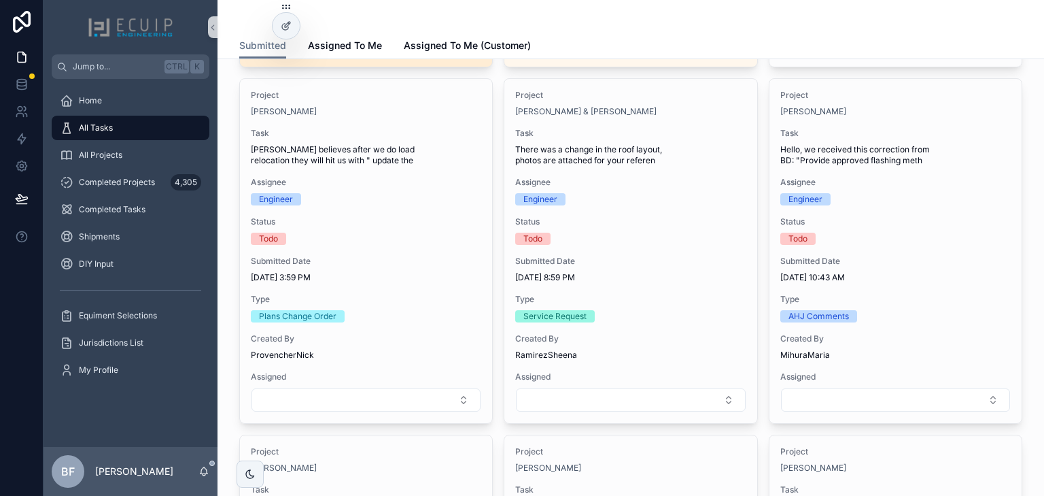
click at [446, 250] on div "Project [PERSON_NAME] Task Dmo believes after we do load relocation they will h…" at bounding box center [366, 251] width 252 height 344
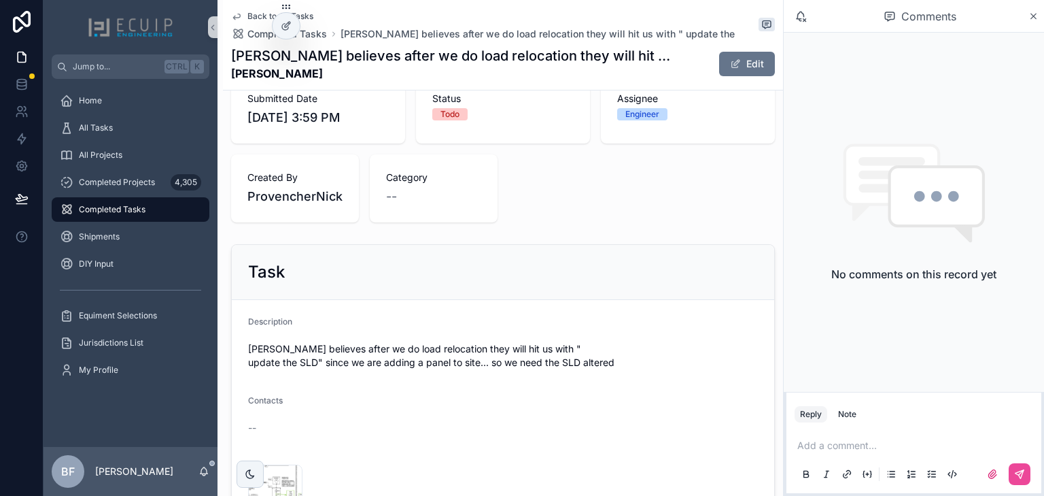
scroll to position [544, 0]
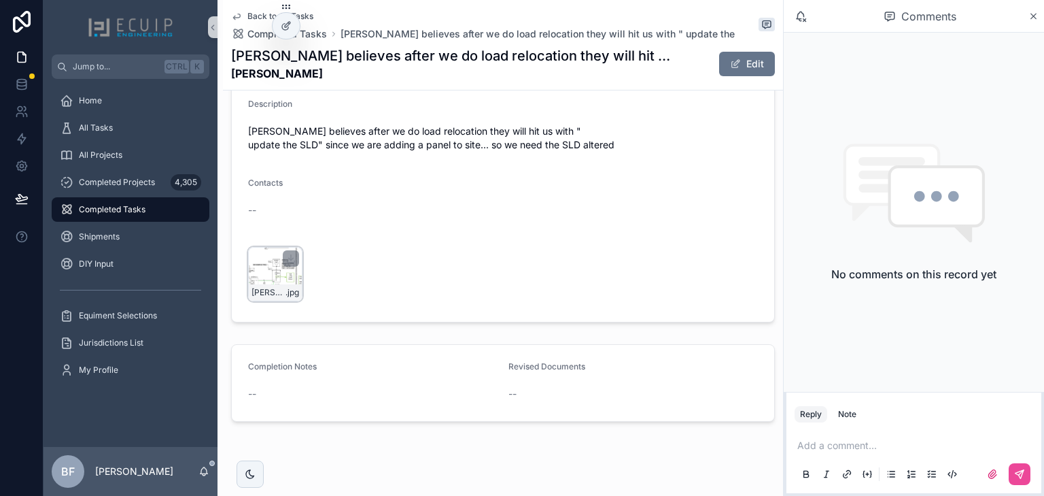
click at [260, 296] on div "[PERSON_NAME]-changes .jpg" at bounding box center [275, 274] width 54 height 54
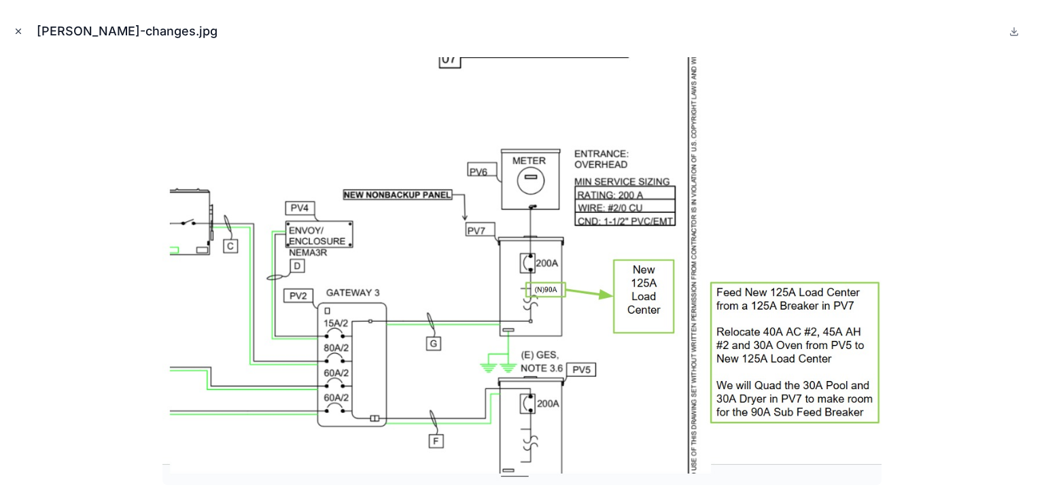
click at [14, 31] on icon "Close modal" at bounding box center [19, 32] width 10 height 10
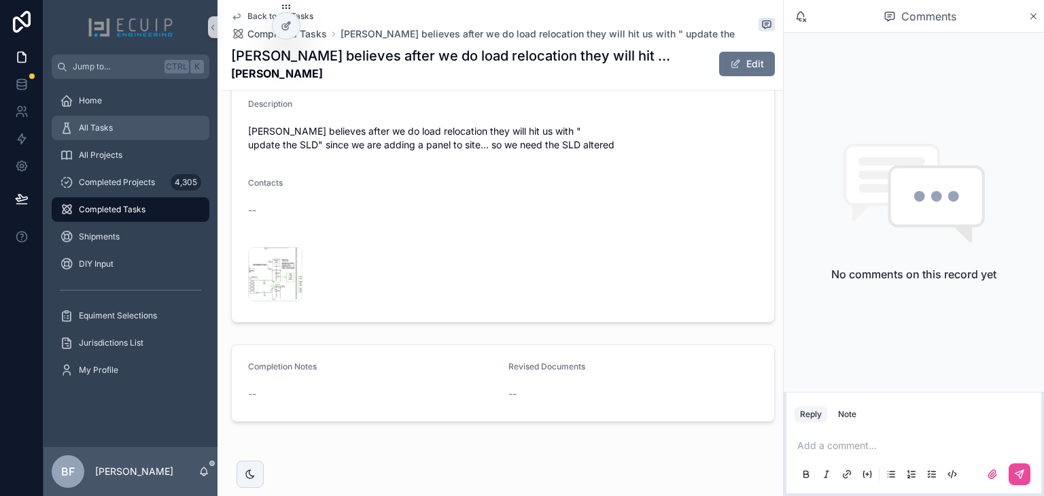
click at [122, 119] on div "All Tasks" at bounding box center [130, 128] width 141 height 22
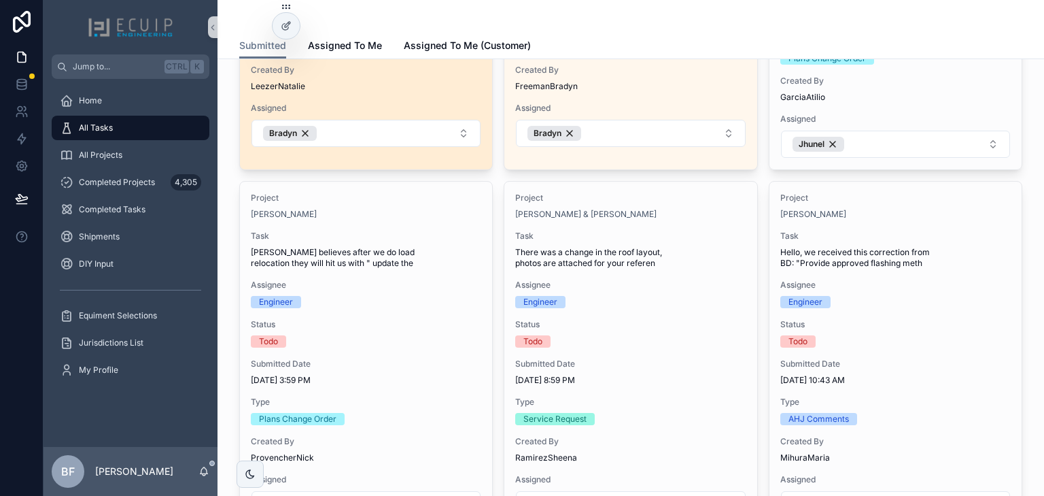
scroll to position [816, 0]
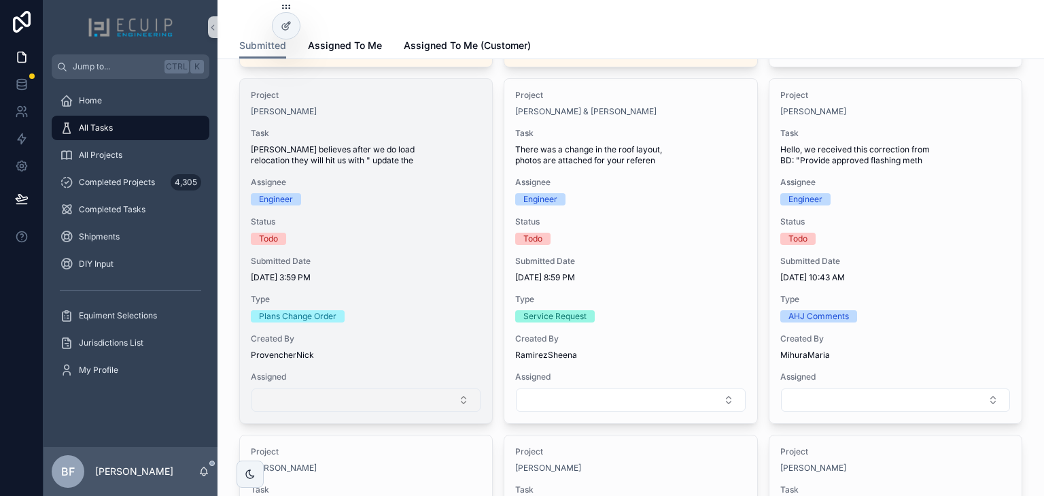
click at [392, 403] on button "Select Button" at bounding box center [366, 399] width 229 height 23
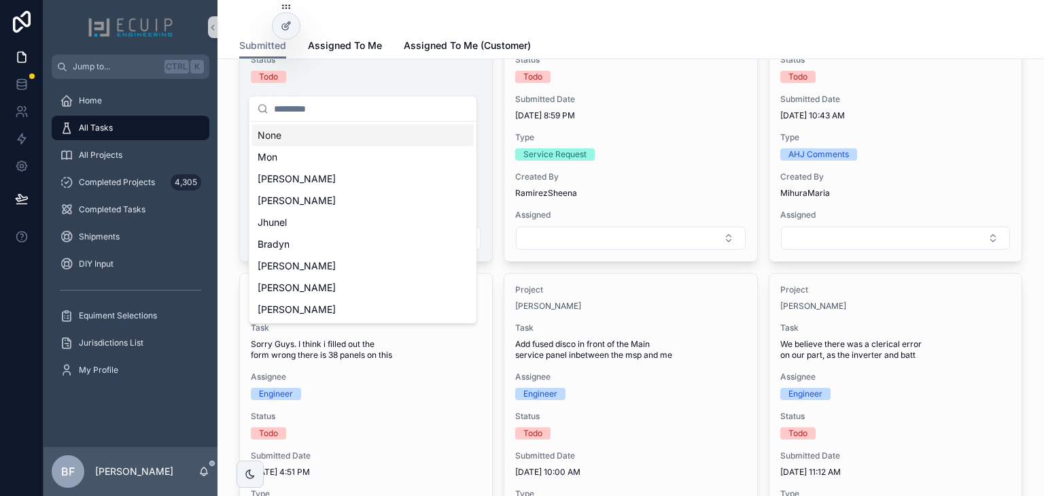
scroll to position [979, 0]
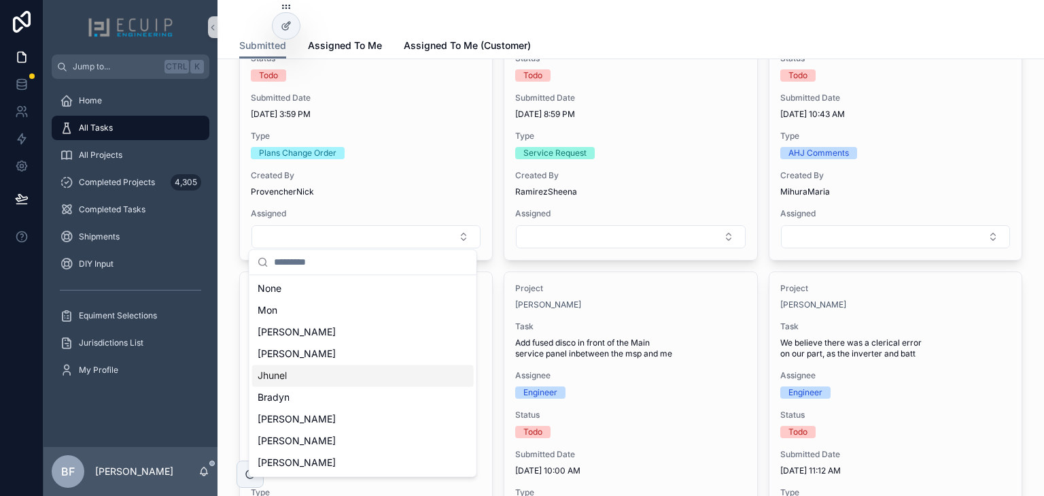
click at [318, 377] on div "Jhunel" at bounding box center [363, 375] width 222 height 22
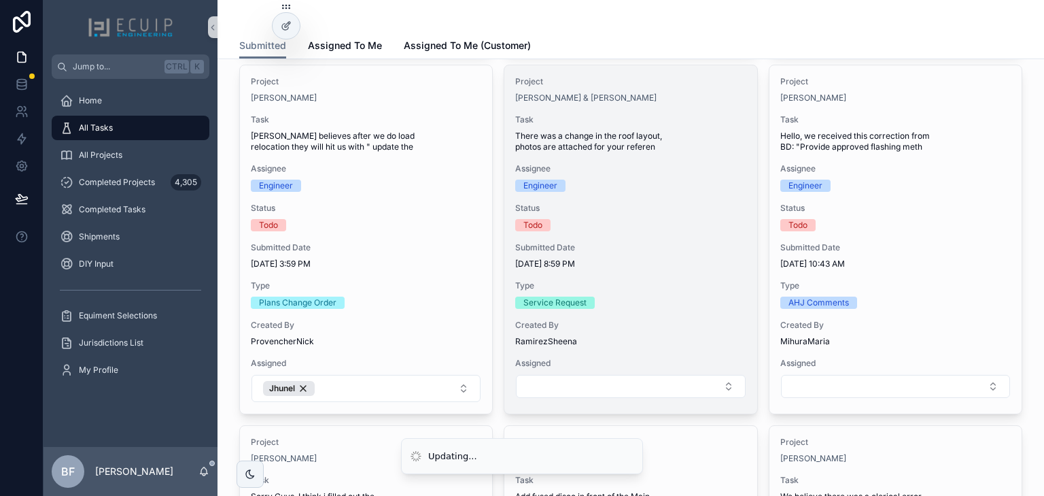
scroll to position [816, 0]
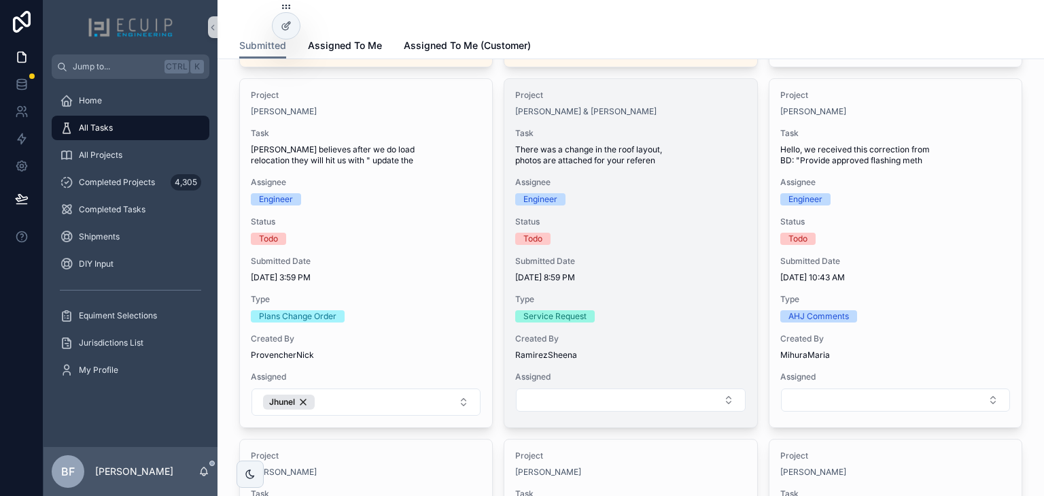
click at [715, 177] on span "Assignee" at bounding box center [630, 182] width 231 height 11
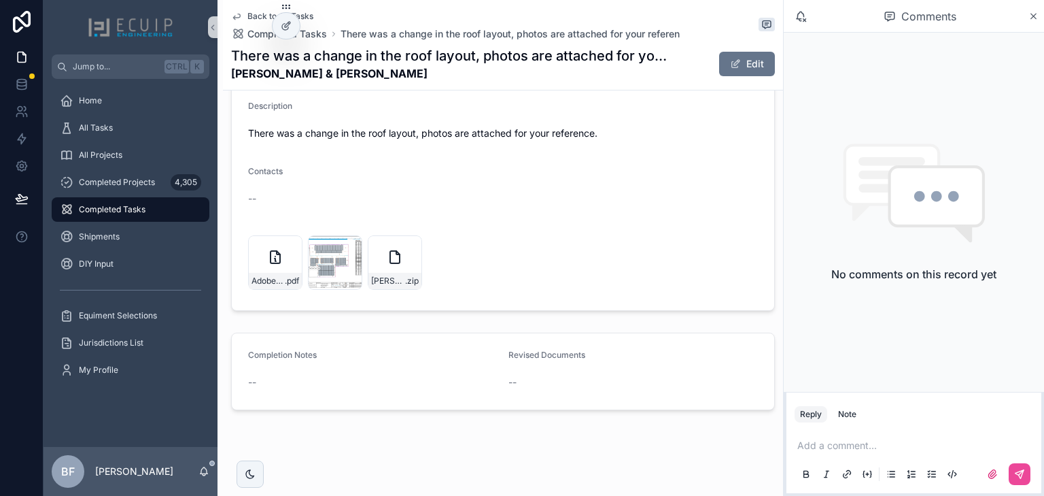
scroll to position [547, 0]
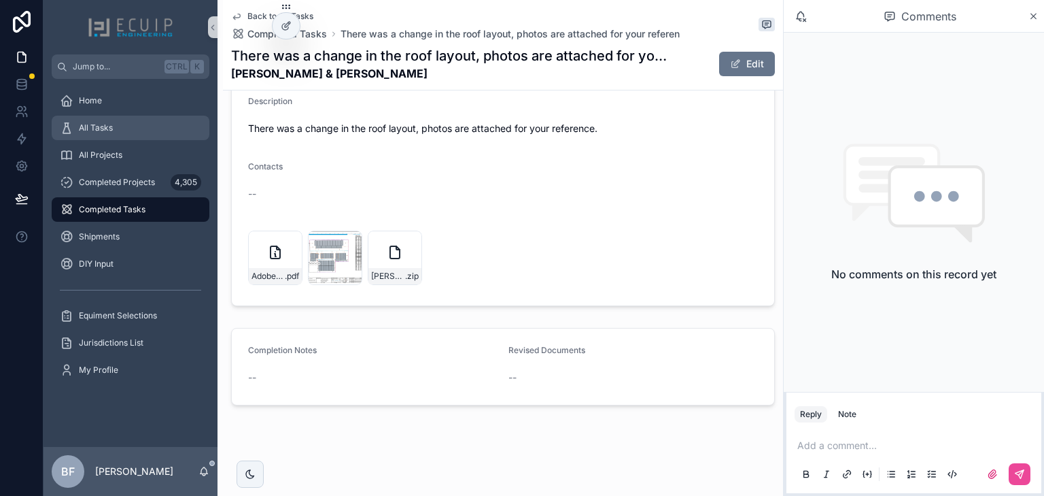
click at [131, 133] on div "All Tasks" at bounding box center [130, 128] width 141 height 22
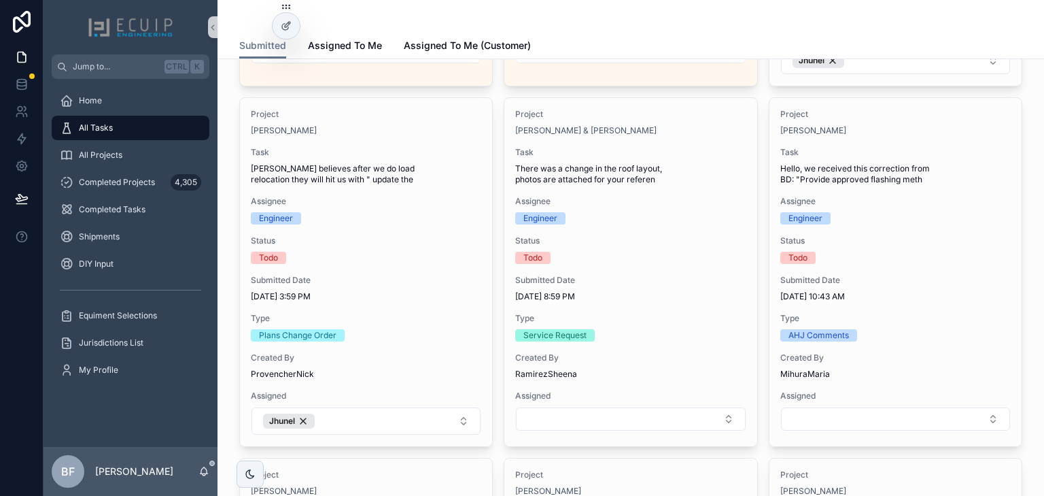
scroll to position [925, 0]
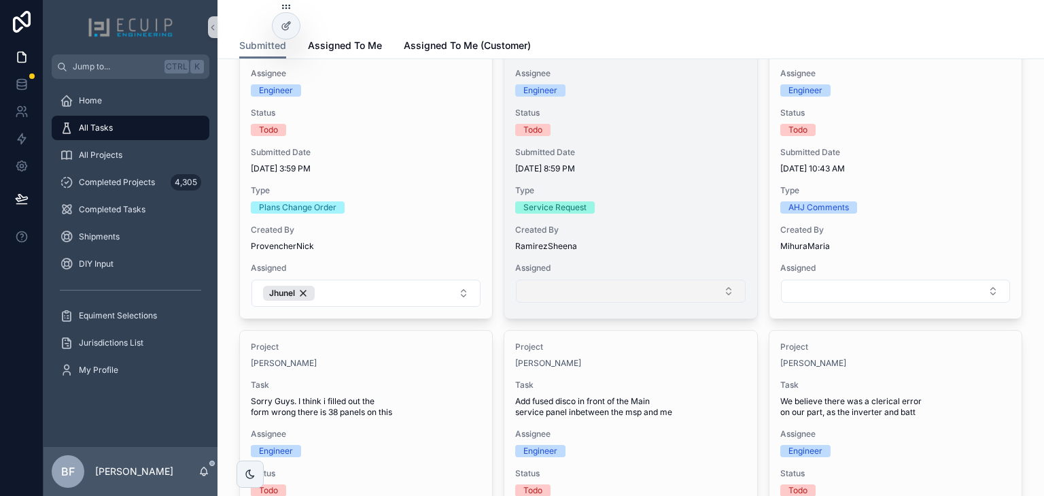
click at [589, 291] on button "Select Button" at bounding box center [630, 290] width 229 height 23
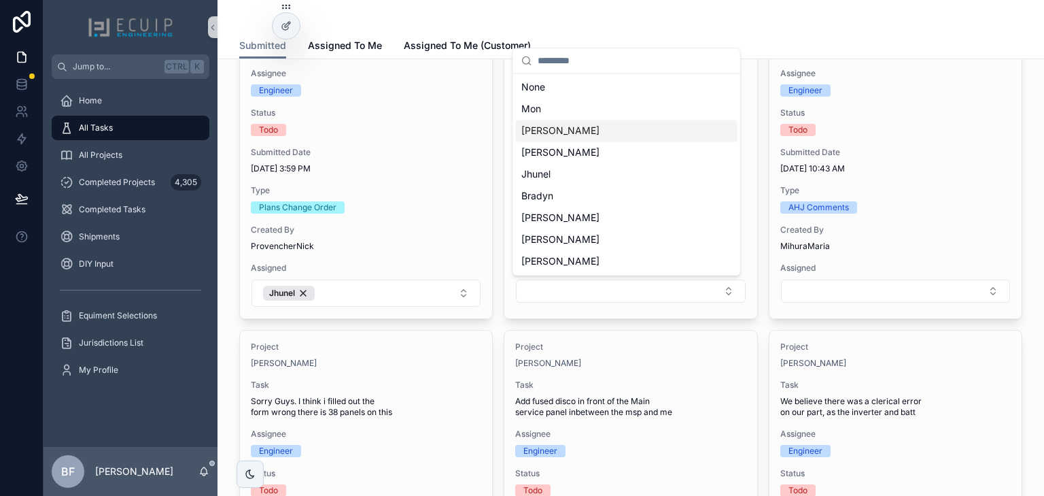
click at [560, 131] on div "[PERSON_NAME]" at bounding box center [627, 131] width 222 height 22
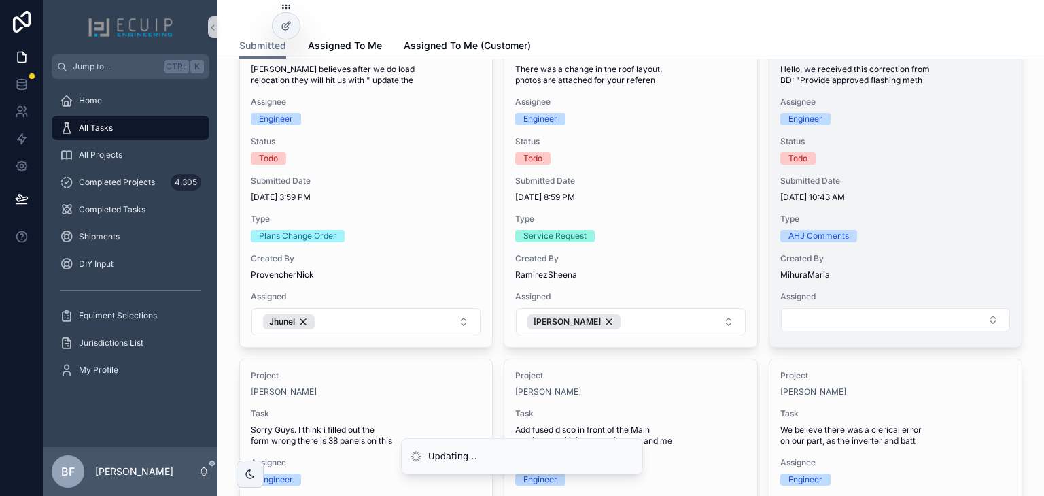
scroll to position [762, 0]
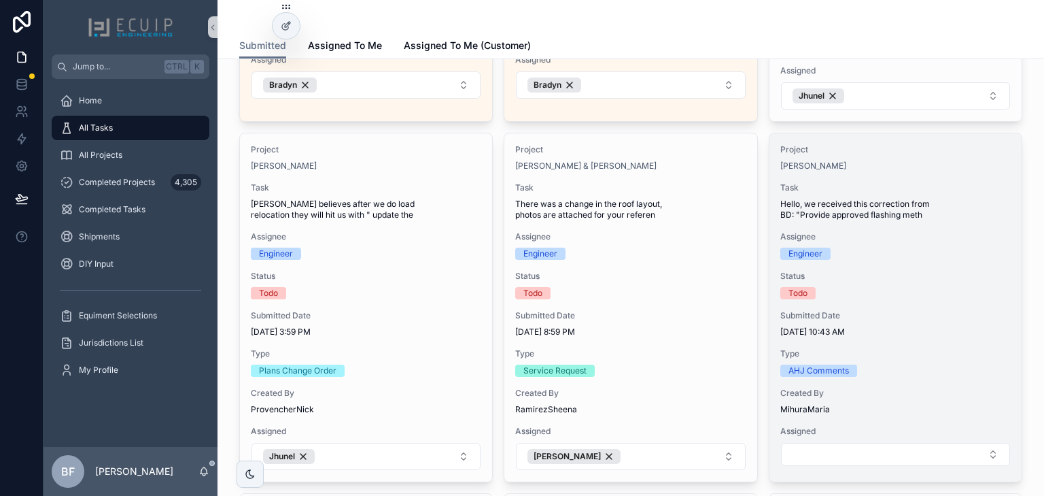
click at [924, 287] on div "Todo" at bounding box center [896, 293] width 231 height 12
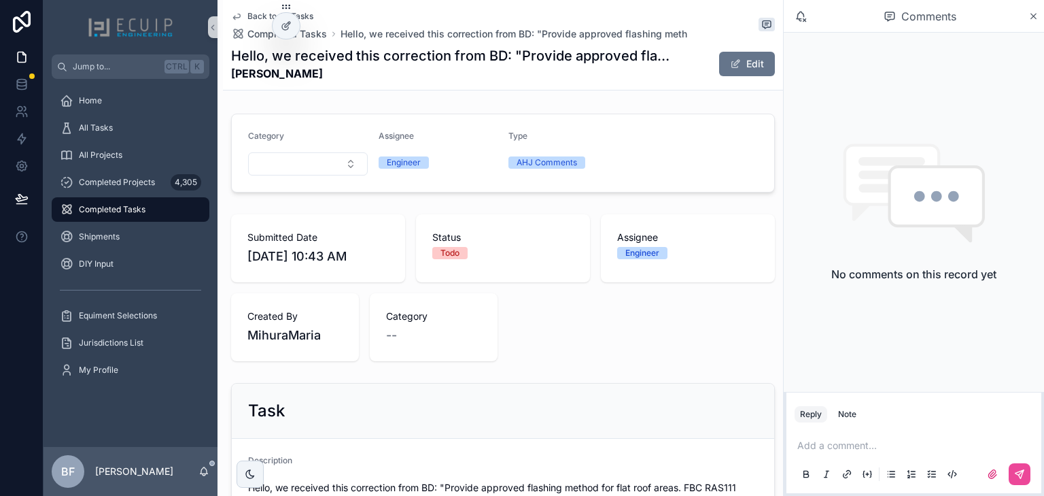
scroll to position [163, 0]
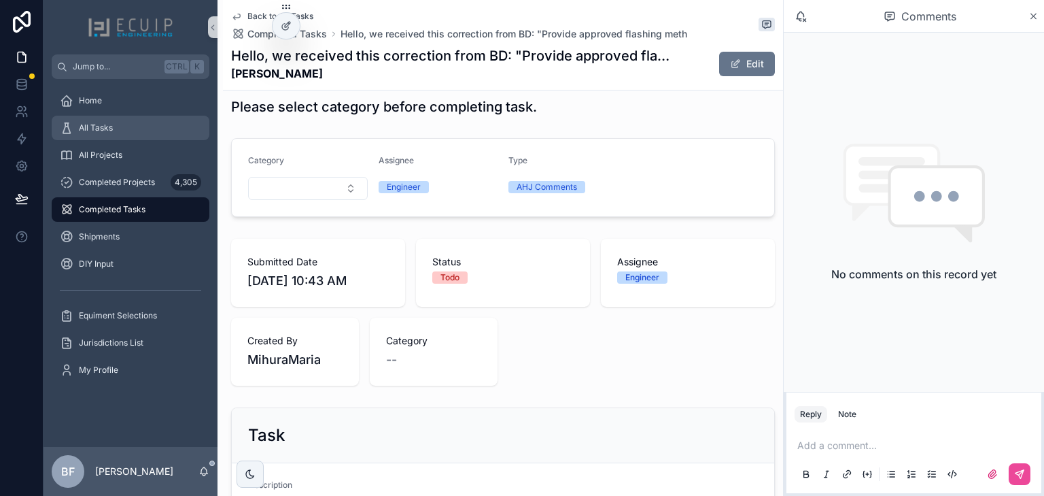
click at [120, 133] on div "All Tasks" at bounding box center [130, 128] width 141 height 22
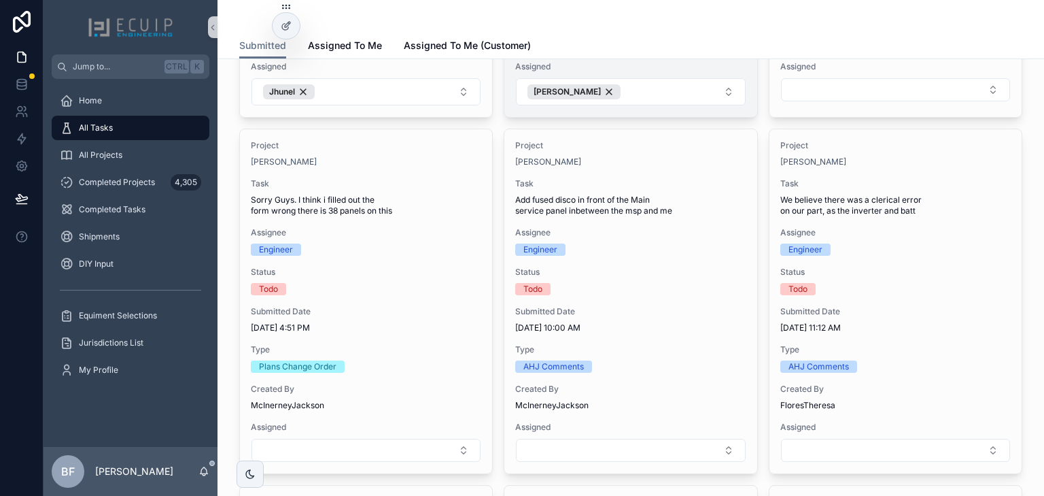
scroll to position [1142, 0]
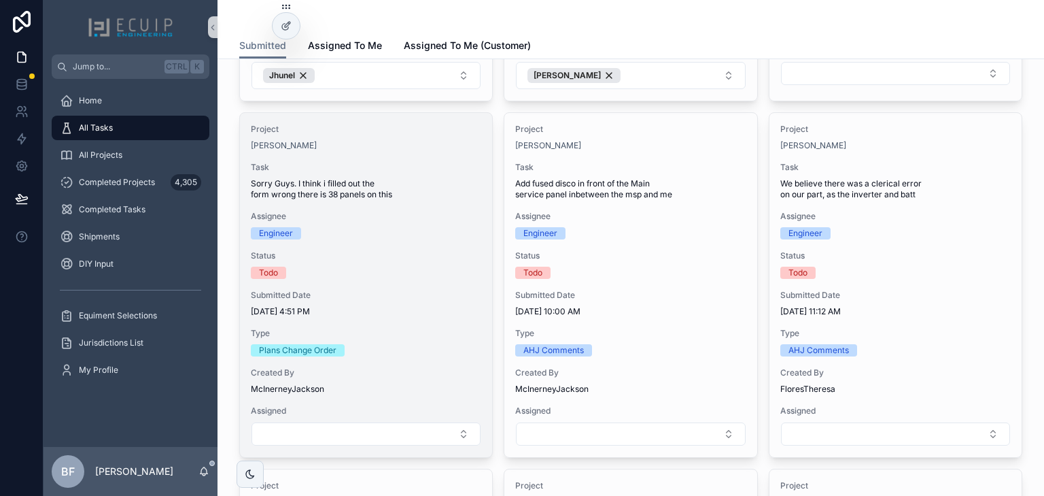
click at [423, 185] on span "Sorry Guys. I think i filled out the form wrong there is 38 panels on this" at bounding box center [366, 189] width 231 height 22
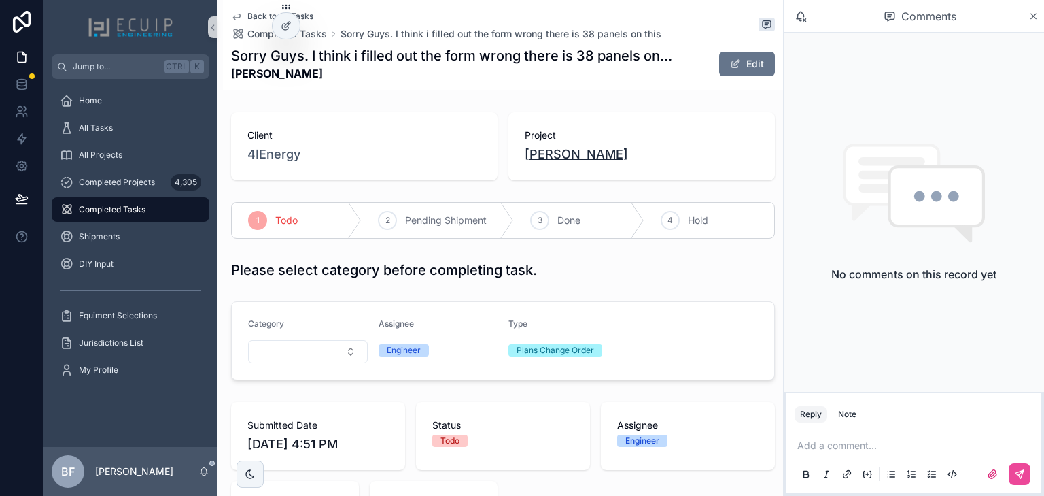
click at [566, 153] on span "[PERSON_NAME]" at bounding box center [576, 154] width 103 height 19
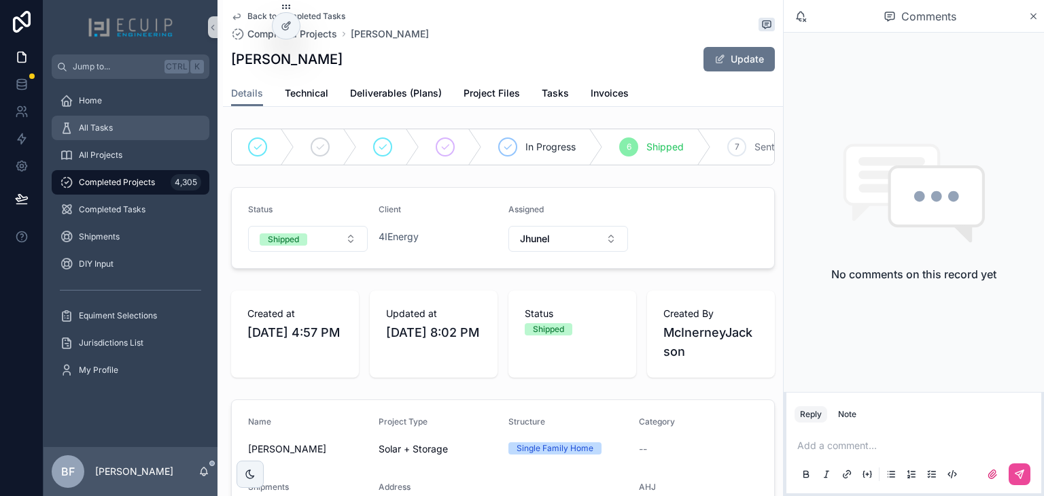
click at [120, 135] on div "All Tasks" at bounding box center [130, 128] width 141 height 22
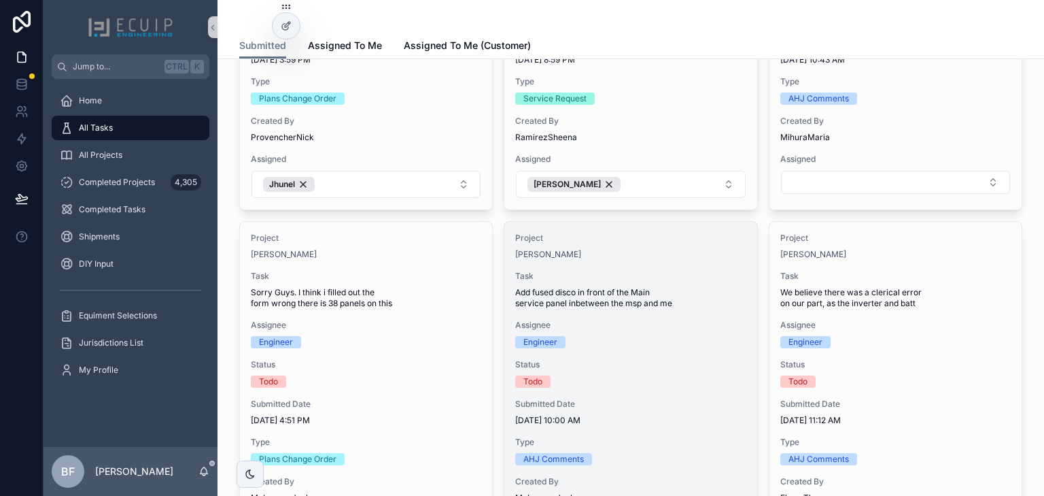
scroll to position [1360, 0]
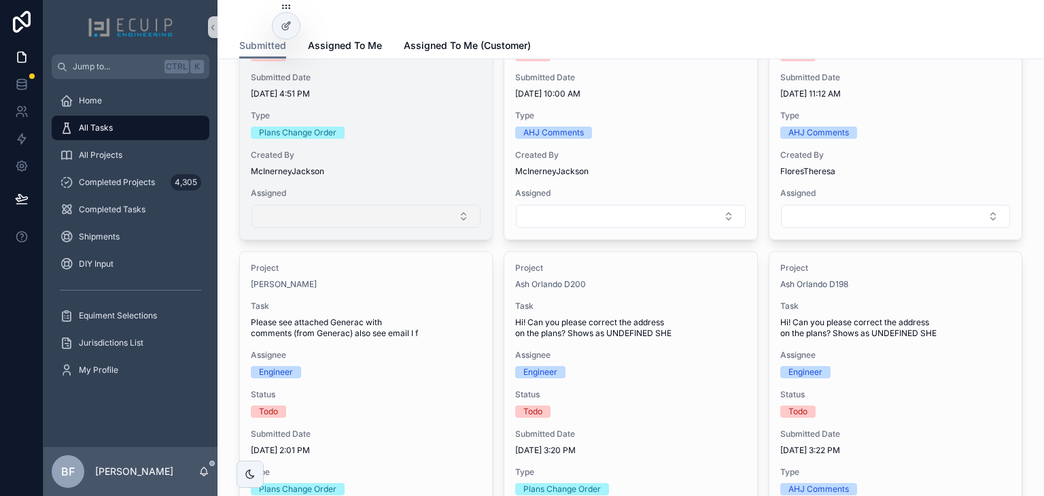
click at [392, 205] on button "Select Button" at bounding box center [366, 216] width 229 height 23
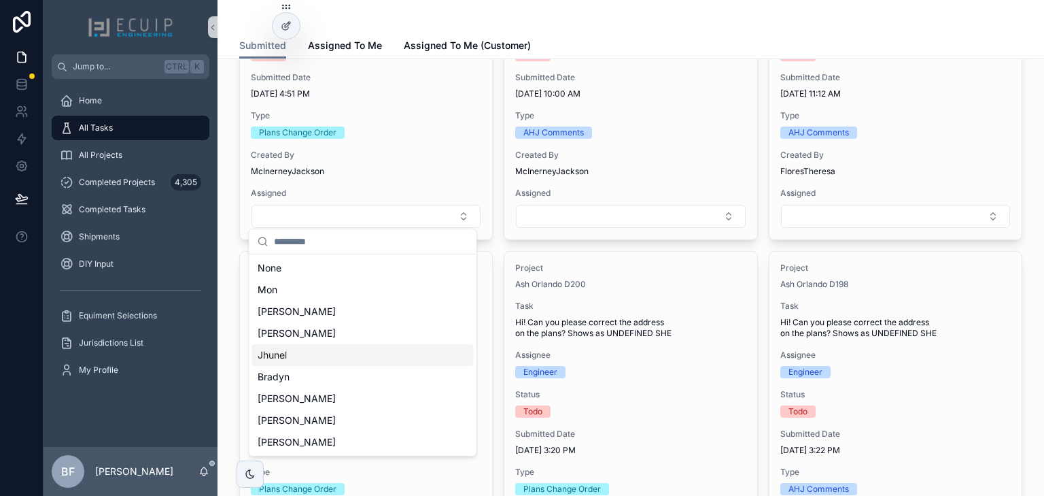
click at [345, 358] on div "Jhunel" at bounding box center [363, 355] width 222 height 22
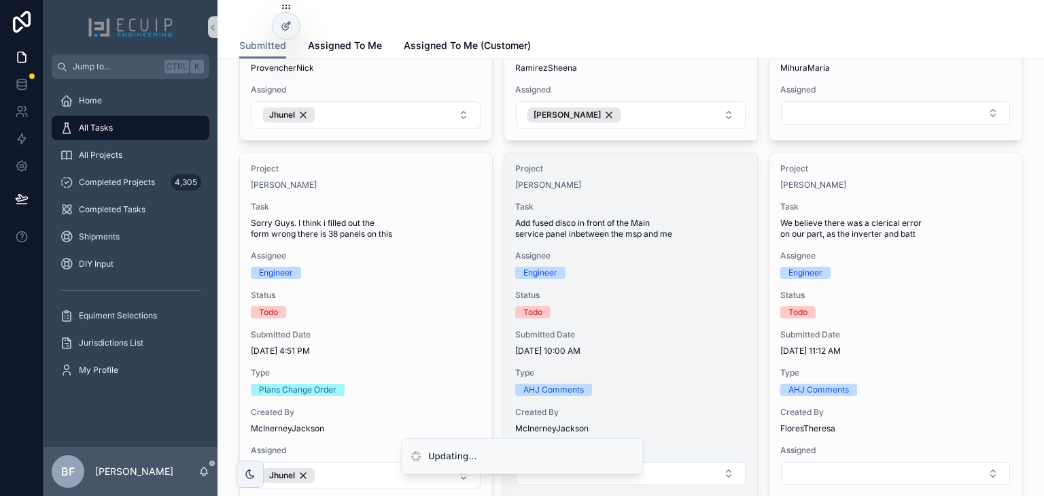
scroll to position [1088, 0]
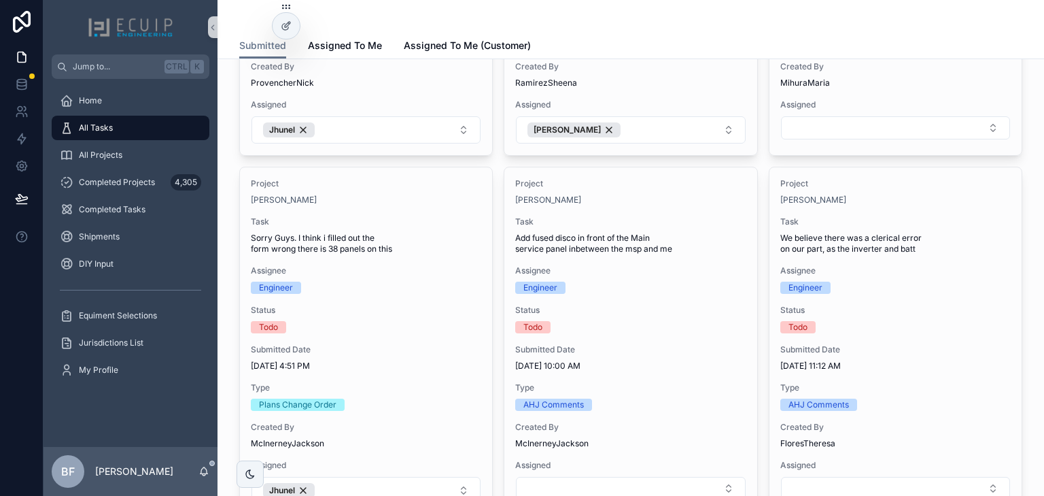
click at [650, 308] on span "Status" at bounding box center [630, 310] width 231 height 11
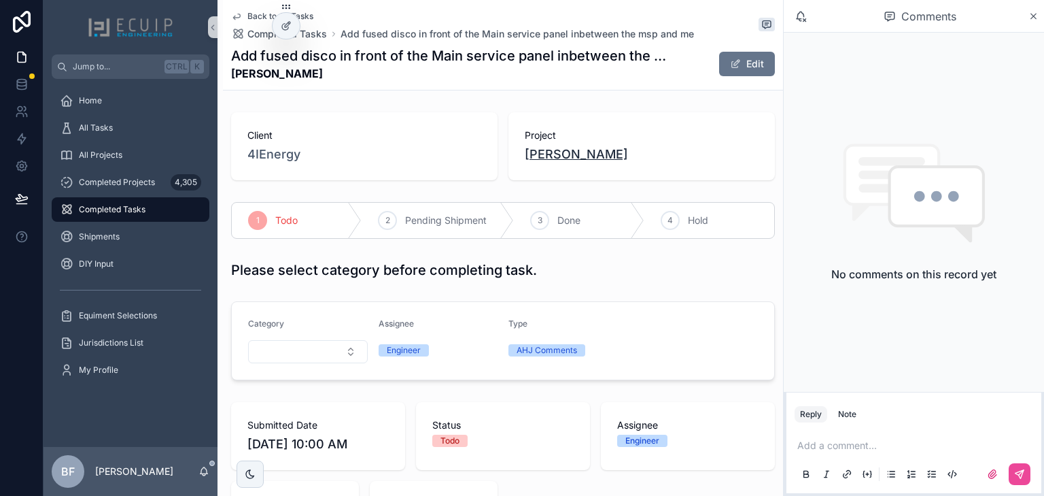
click at [601, 161] on span "[PERSON_NAME]" at bounding box center [576, 154] width 103 height 19
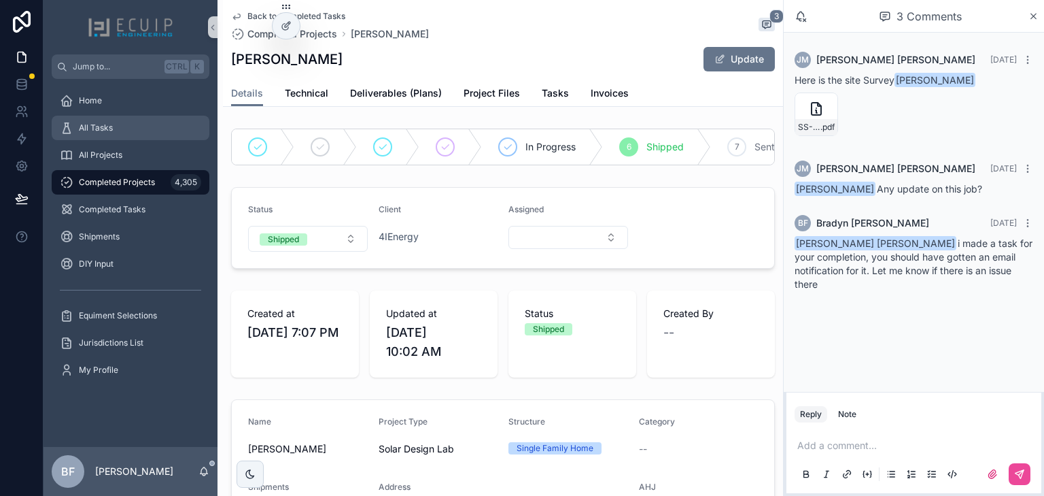
click at [112, 132] on span "All Tasks" at bounding box center [96, 127] width 34 height 11
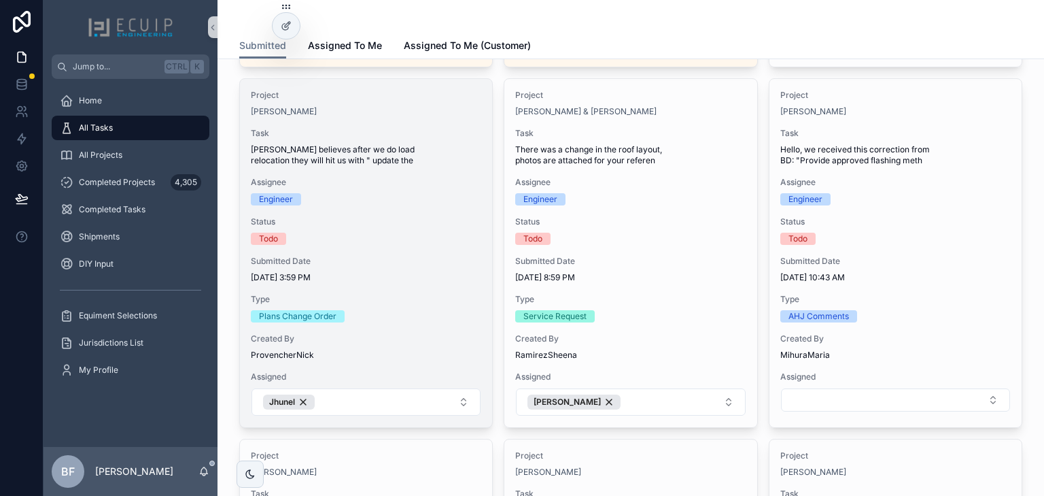
scroll to position [1197, 0]
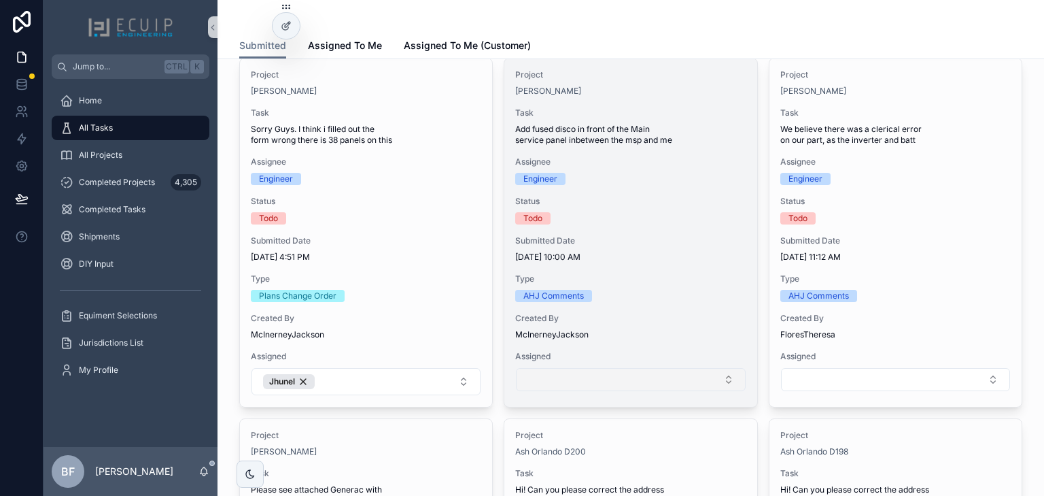
click at [609, 375] on button "Select Button" at bounding box center [630, 379] width 229 height 23
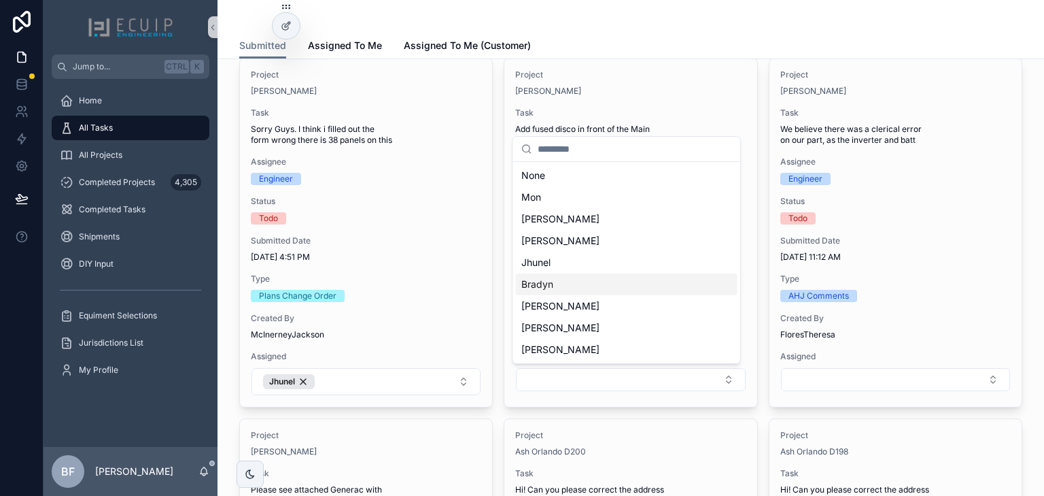
click at [582, 286] on div "Bradyn" at bounding box center [627, 284] width 222 height 22
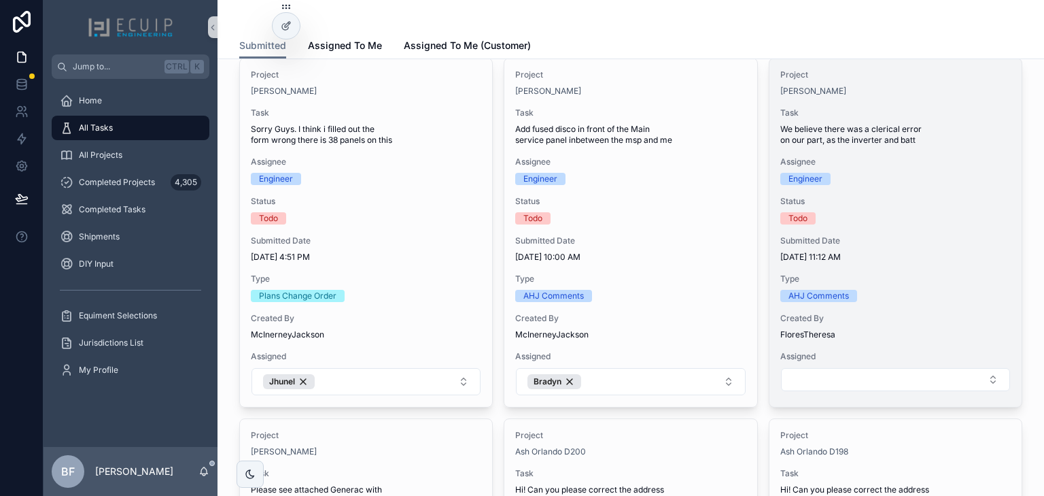
click at [920, 166] on div "Assignee Engineer" at bounding box center [896, 170] width 231 height 29
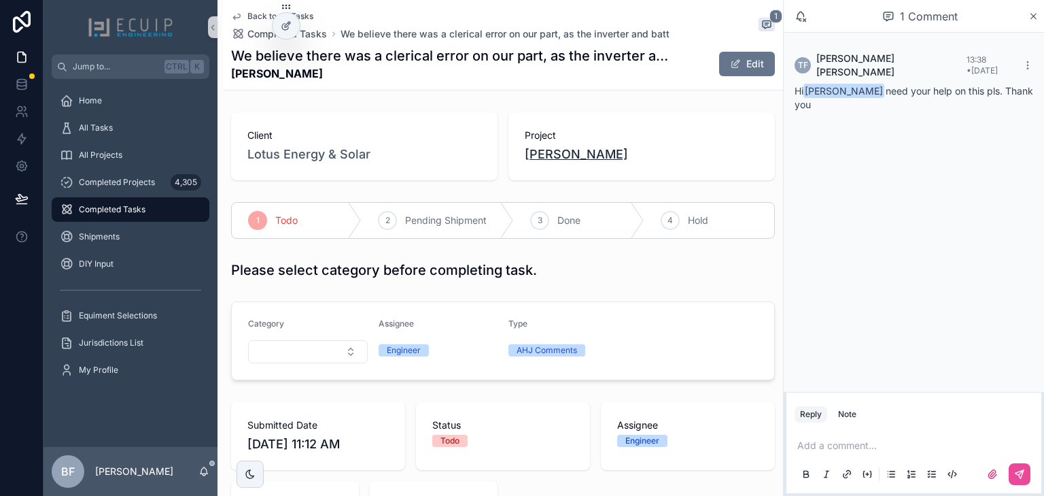
click at [543, 153] on span "[PERSON_NAME]" at bounding box center [576, 154] width 103 height 19
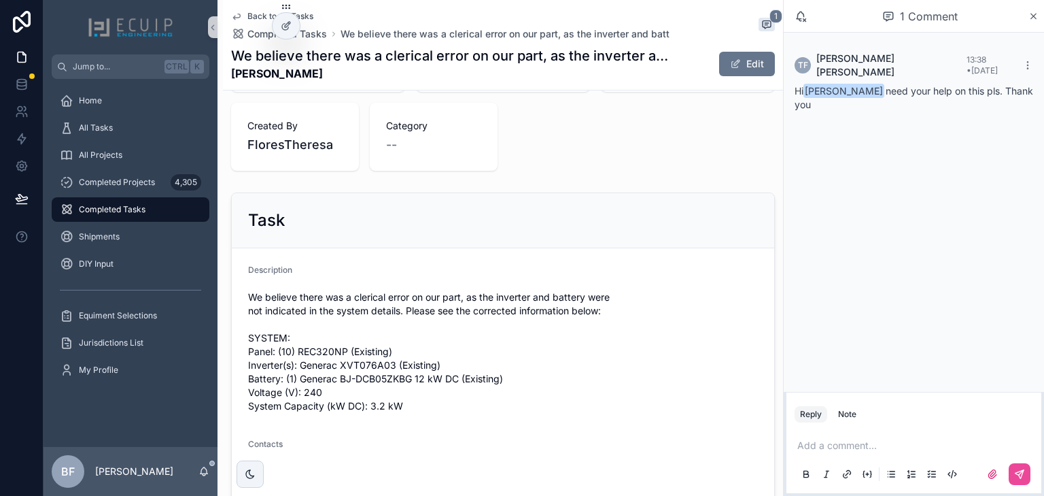
scroll to position [381, 0]
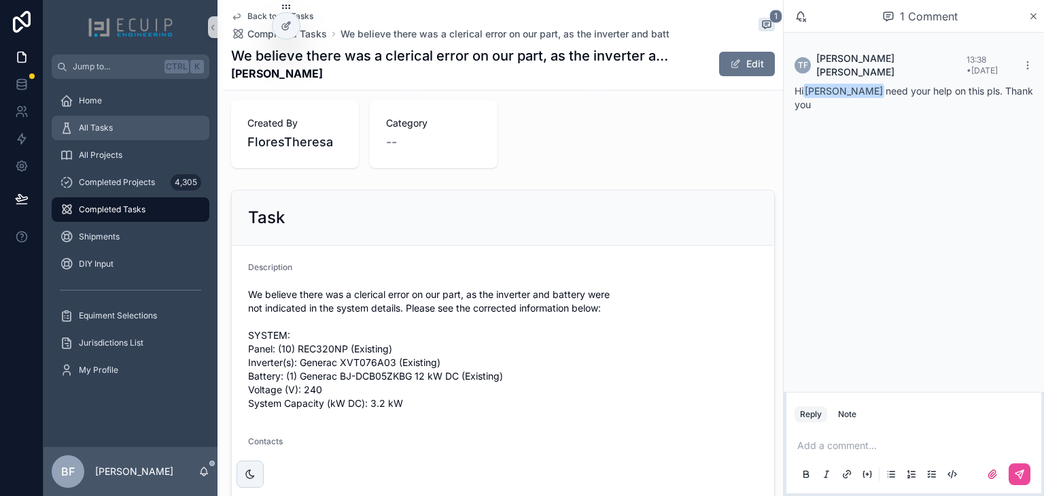
click at [134, 126] on div "All Tasks" at bounding box center [130, 128] width 141 height 22
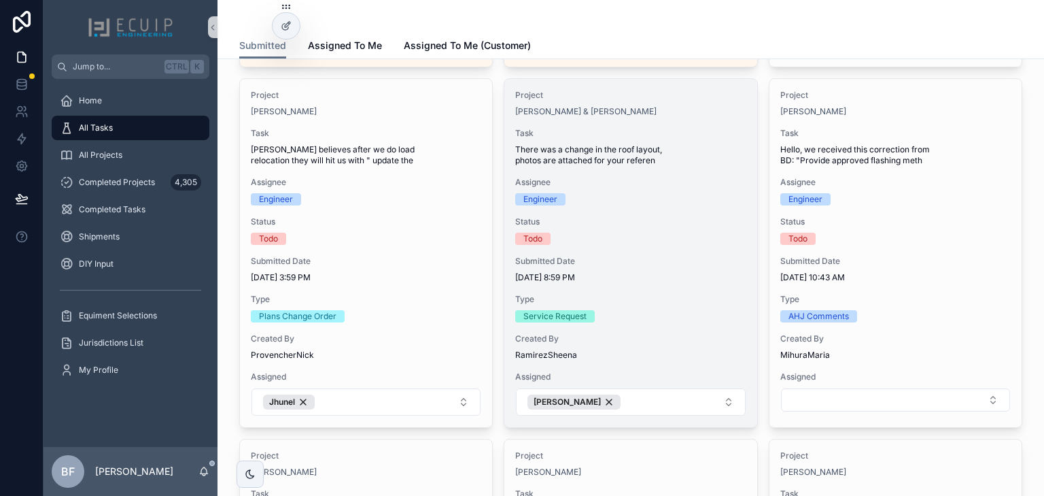
scroll to position [1197, 0]
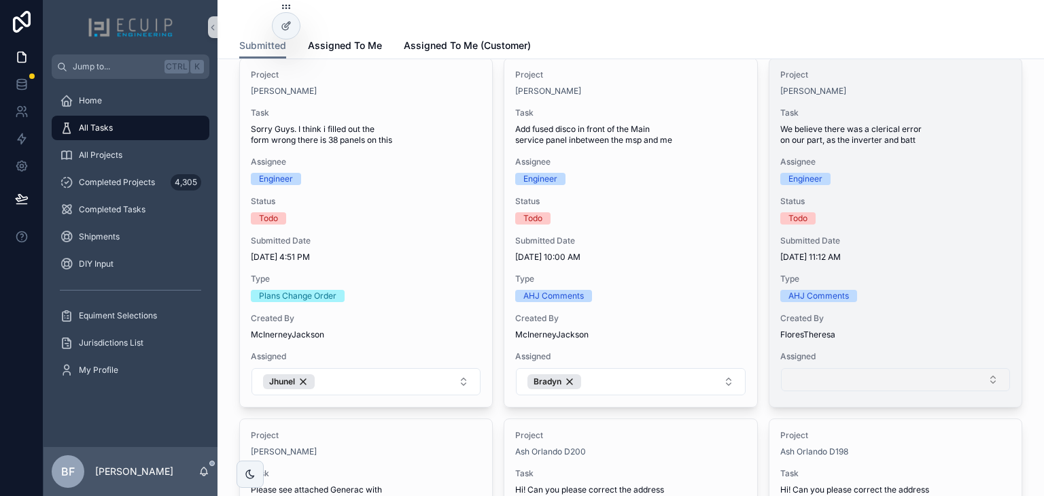
click at [922, 368] on button "Select Button" at bounding box center [895, 379] width 229 height 23
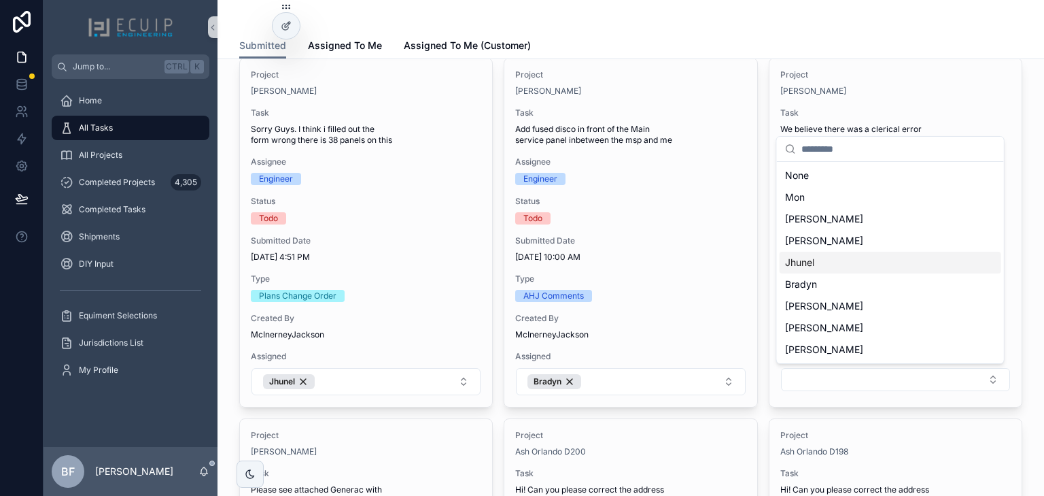
click at [879, 267] on div "Jhunel" at bounding box center [891, 263] width 222 height 22
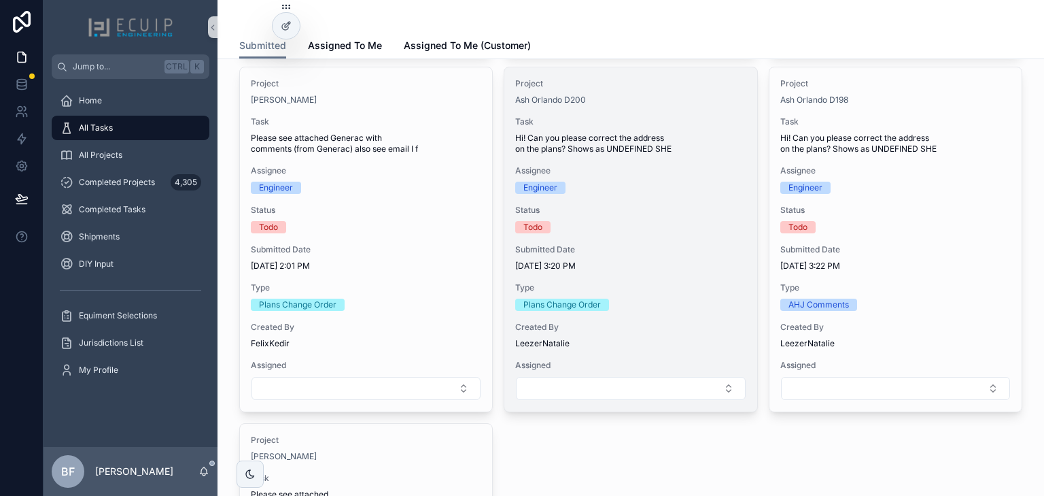
scroll to position [1578, 0]
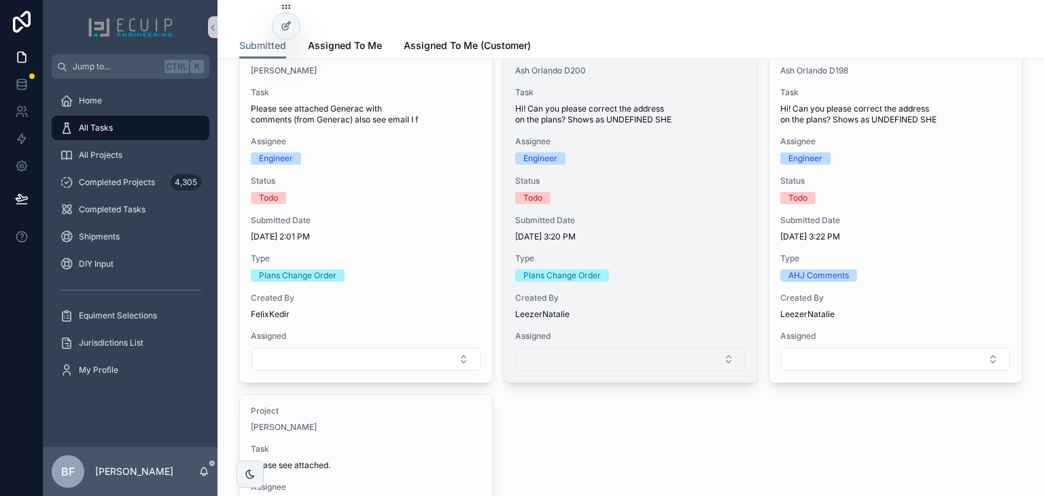
click at [680, 364] on button "Select Button" at bounding box center [630, 358] width 229 height 23
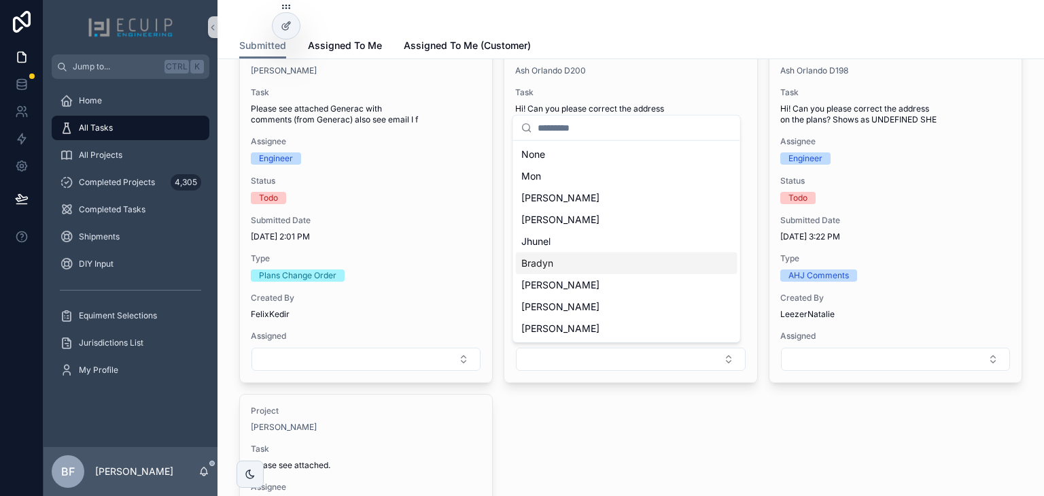
click at [629, 271] on div "Bradyn" at bounding box center [627, 263] width 222 height 22
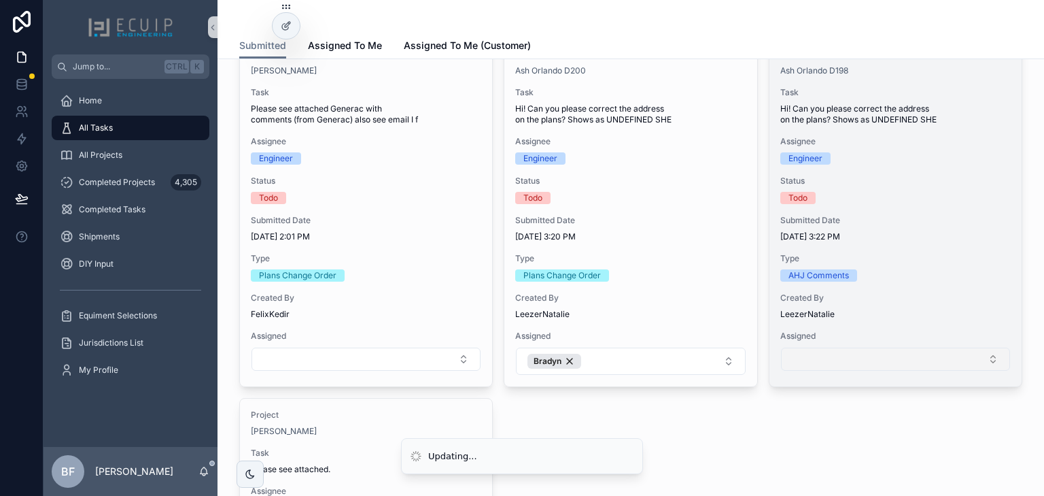
click at [865, 352] on button "Select Button" at bounding box center [895, 358] width 229 height 23
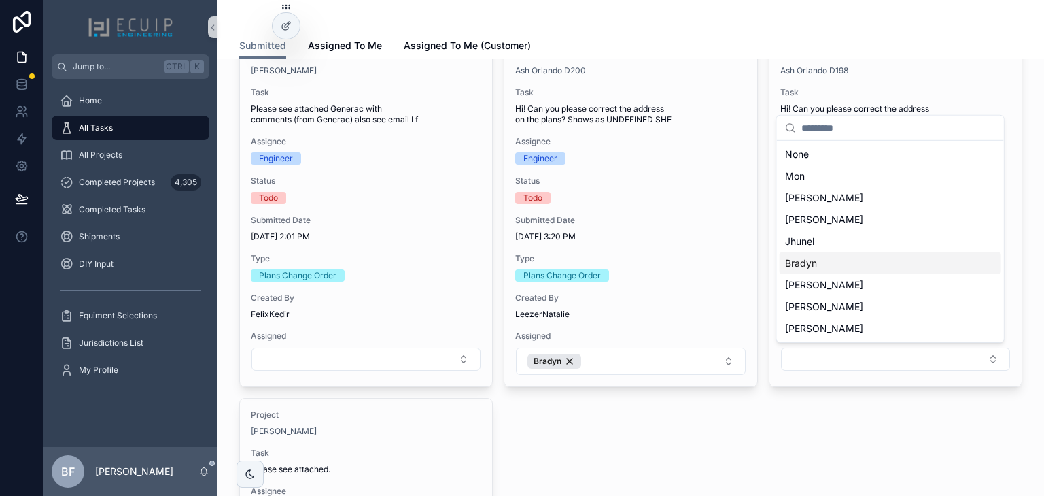
click at [807, 259] on span "Bradyn" at bounding box center [801, 263] width 32 height 14
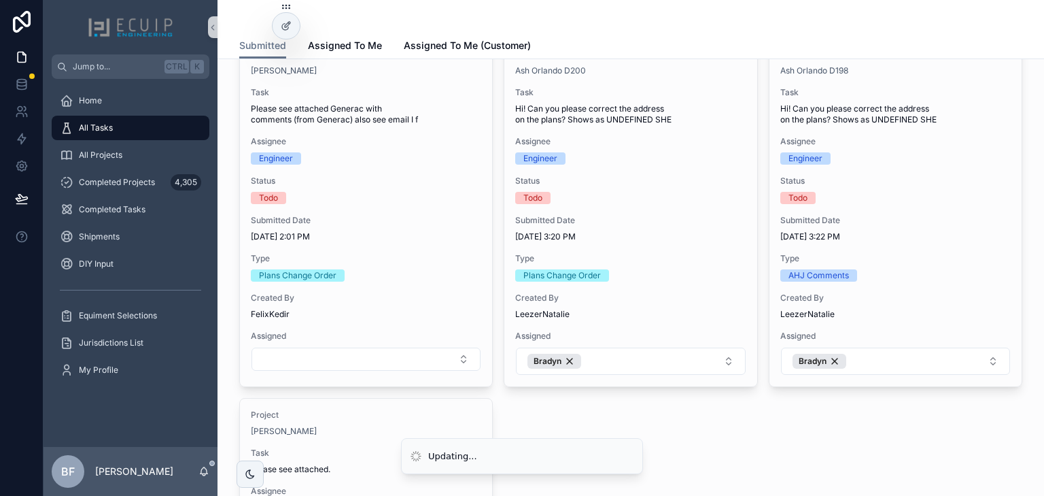
scroll to position [1850, 0]
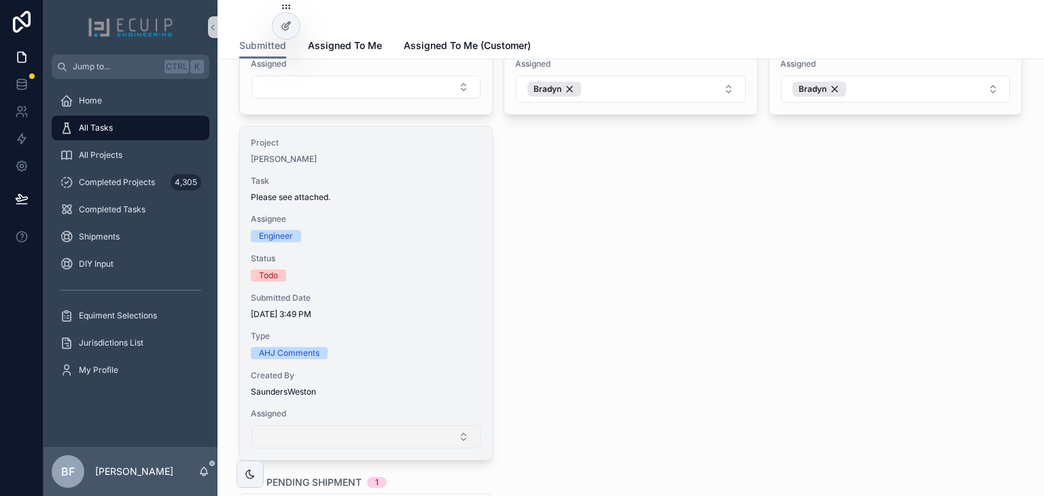
click at [405, 435] on button "Select Button" at bounding box center [366, 436] width 229 height 23
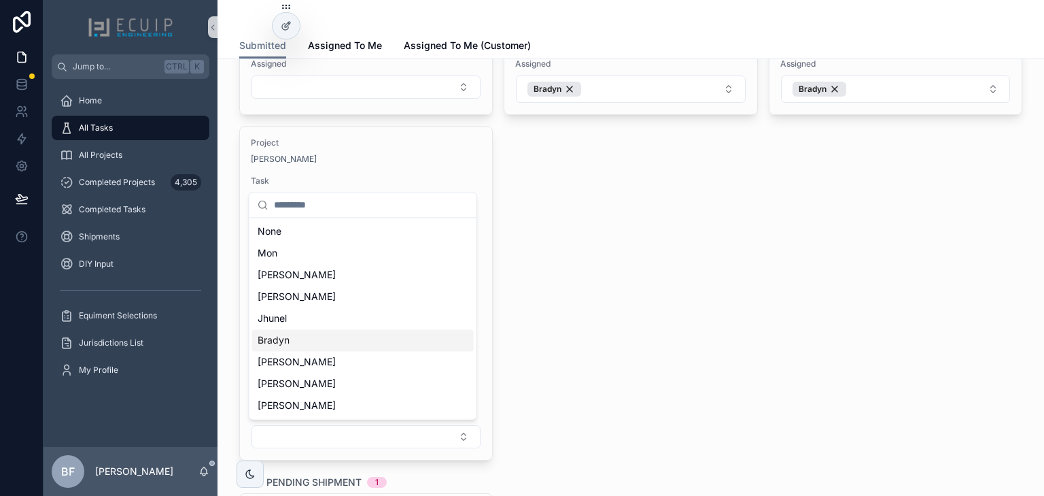
click at [330, 343] on div "Bradyn" at bounding box center [363, 340] width 222 height 22
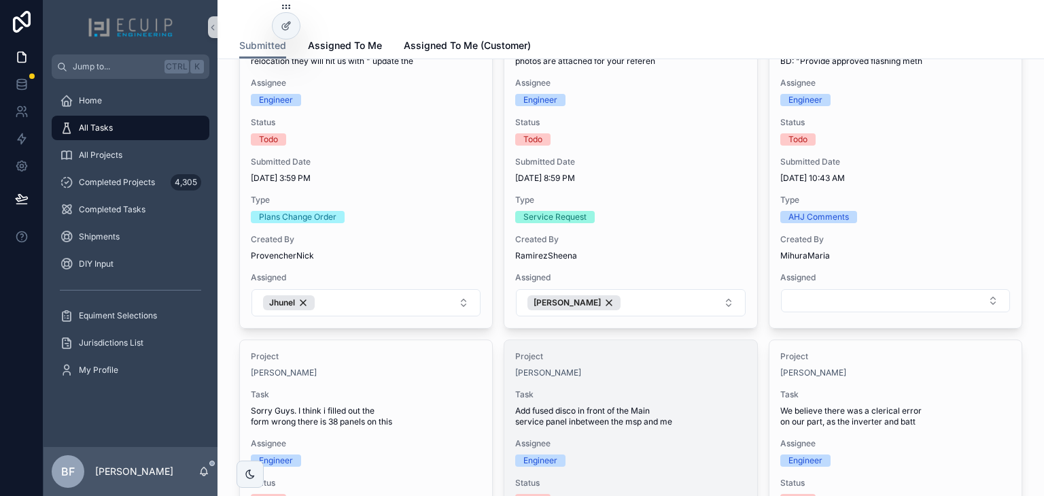
scroll to position [1034, 0]
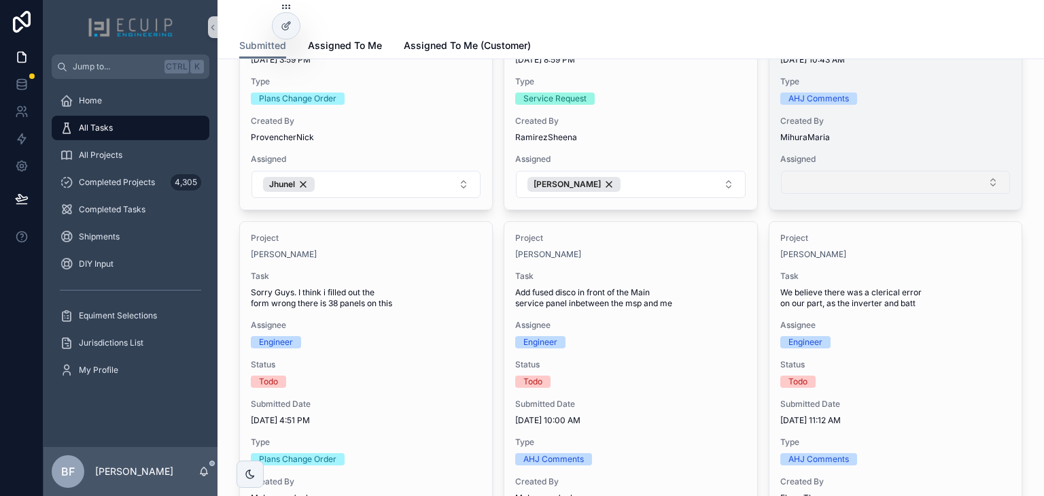
click at [827, 188] on button "Select Button" at bounding box center [895, 182] width 229 height 23
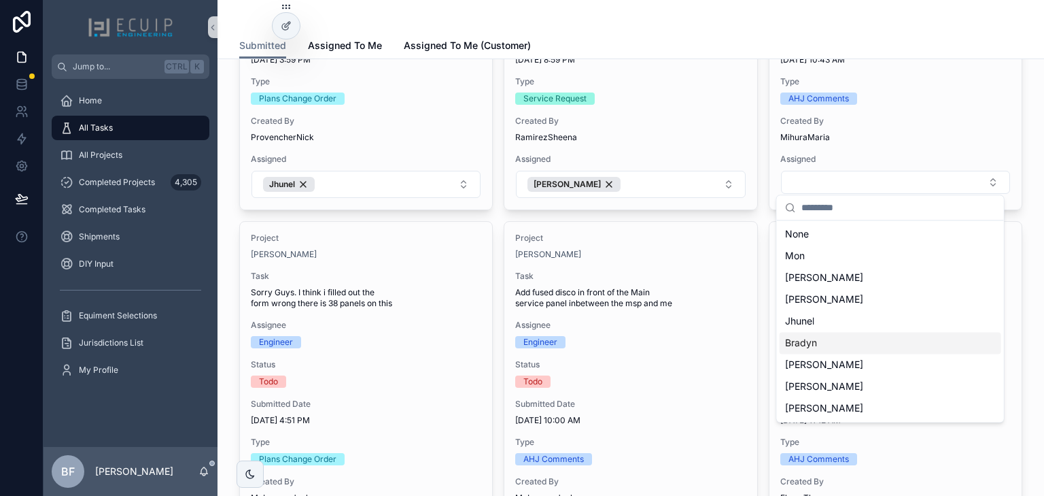
click at [811, 340] on span "Bradyn" at bounding box center [801, 343] width 32 height 14
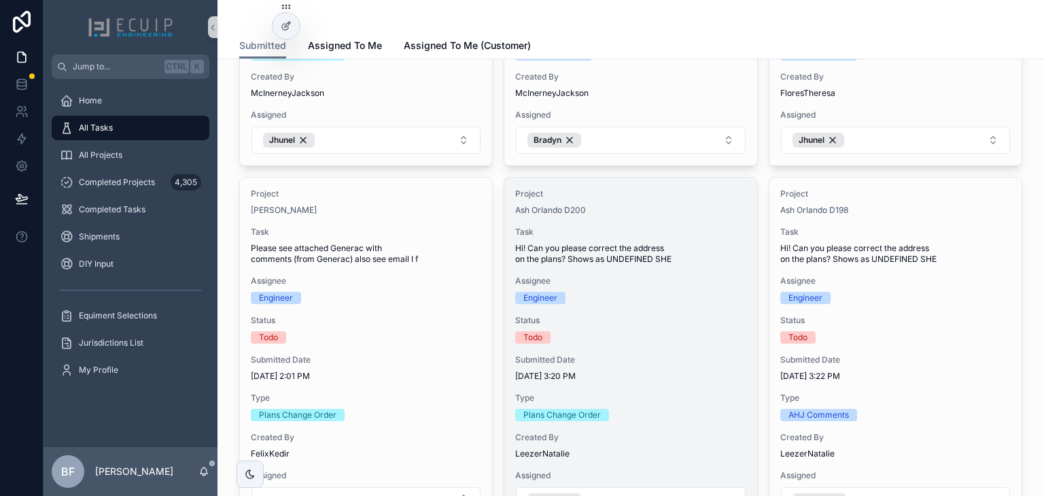
scroll to position [1578, 0]
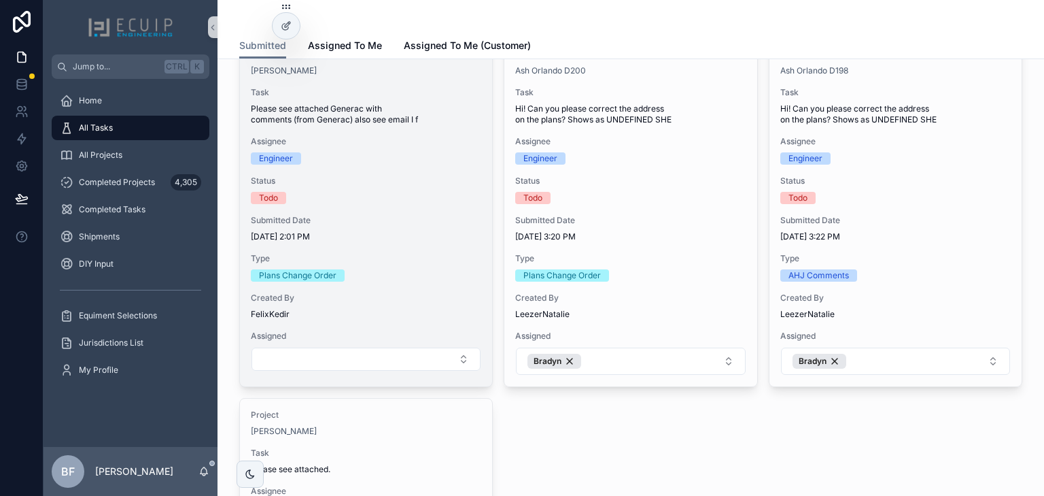
click at [422, 233] on span "[DATE] 2:01 PM" at bounding box center [366, 236] width 231 height 11
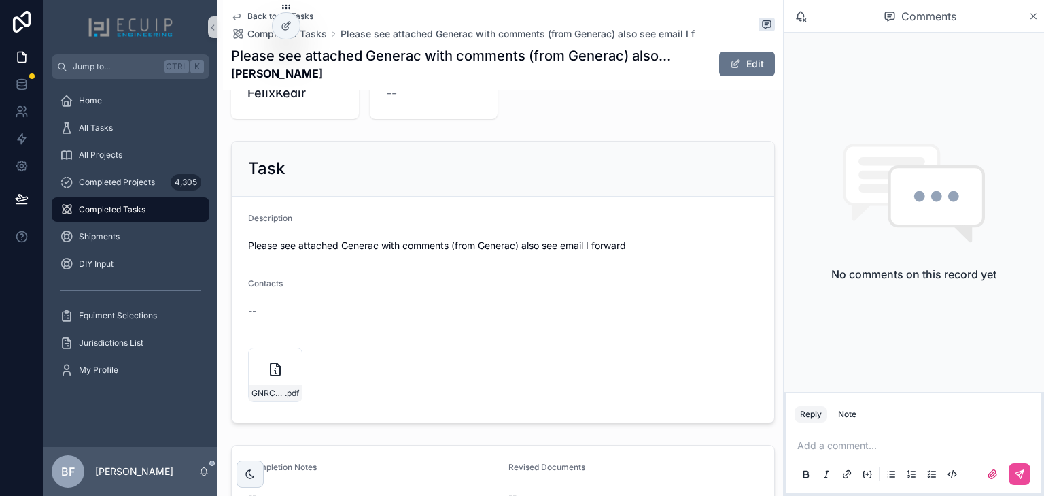
scroll to position [435, 0]
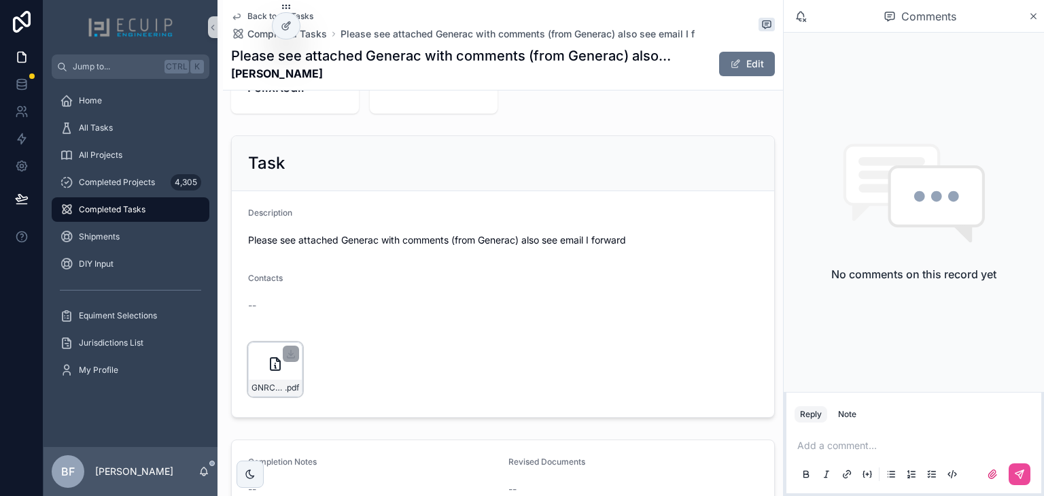
click at [261, 375] on div "GNRCreviewed(AP)_[attMo44FaUvAt0pho7894-[PERSON_NAME]-Engineering_signed .pdf" at bounding box center [275, 369] width 54 height 54
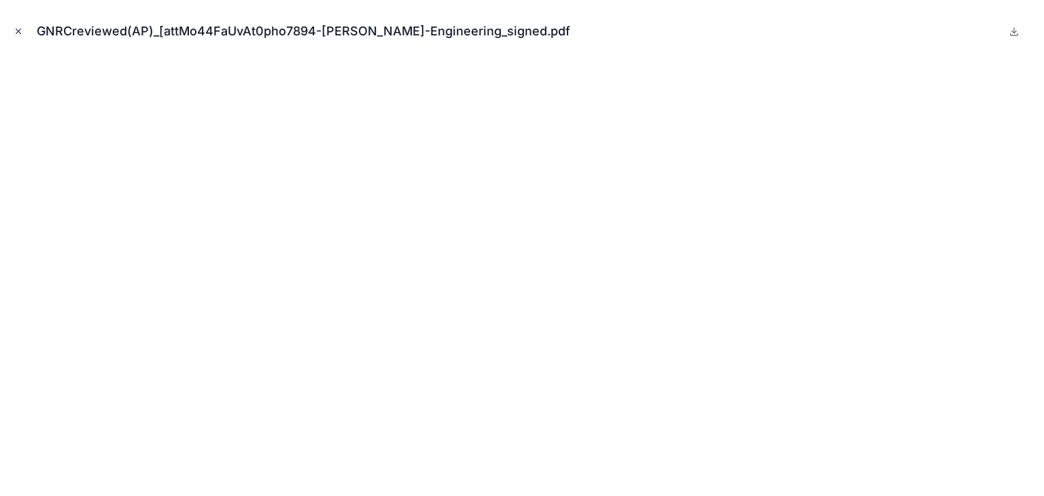
click at [18, 29] on icon "Close modal" at bounding box center [19, 32] width 10 height 10
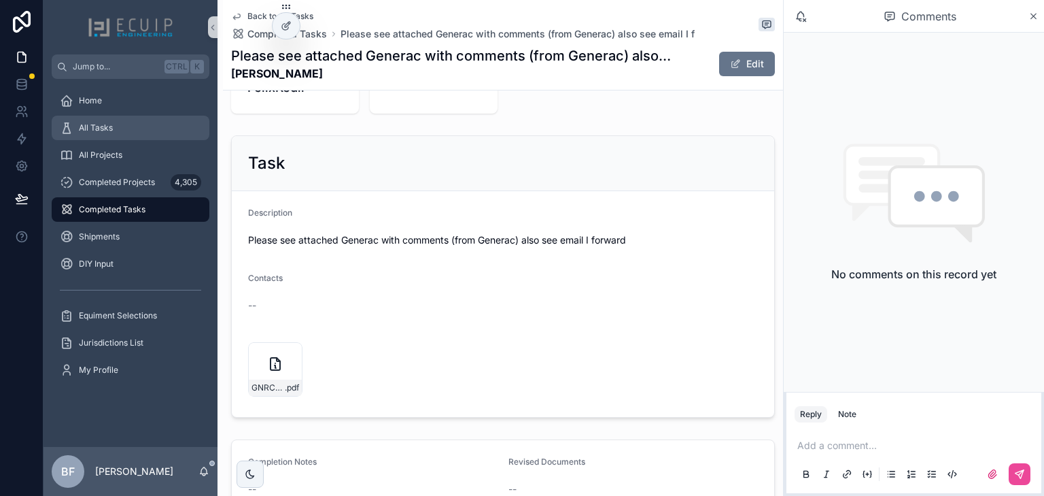
click at [109, 131] on span "All Tasks" at bounding box center [96, 127] width 34 height 11
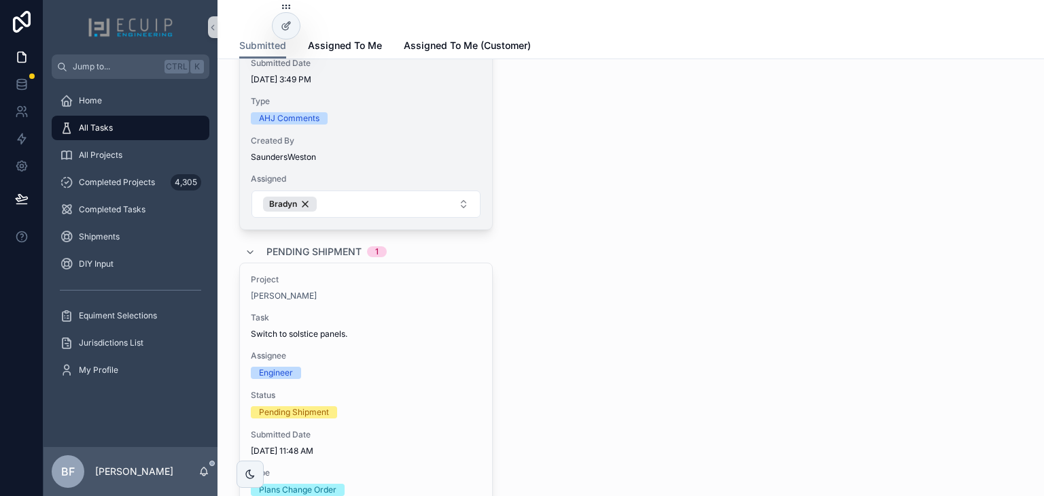
scroll to position [2230, 0]
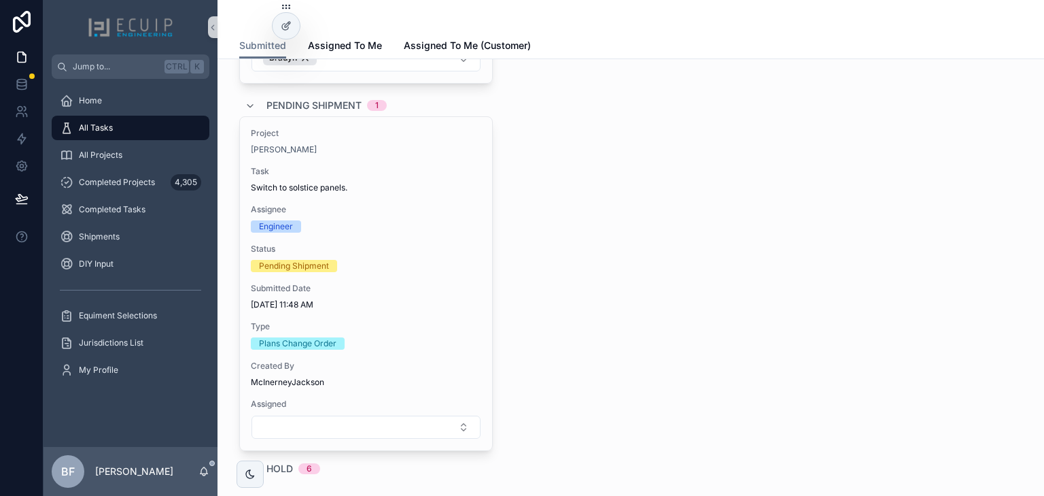
click at [304, 95] on div "Pending Shipment 1" at bounding box center [327, 106] width 120 height 22
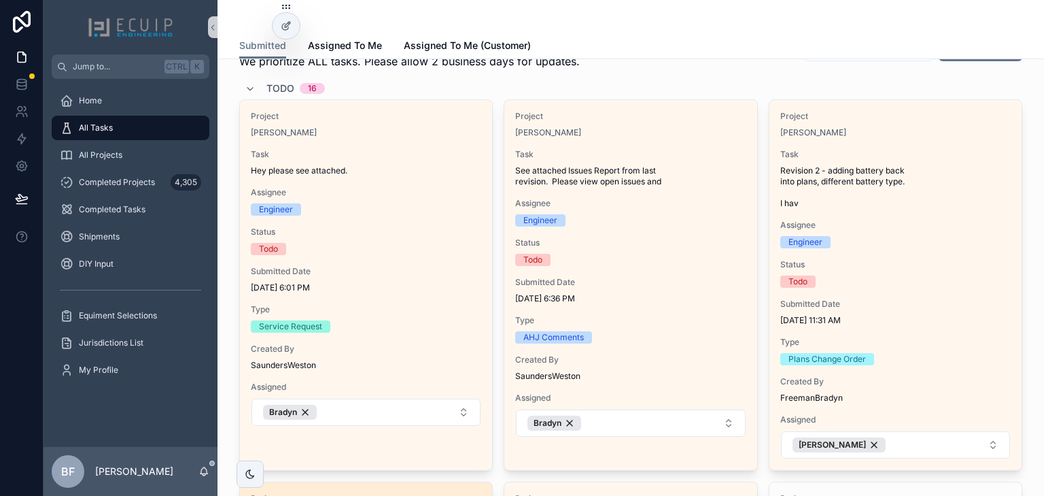
scroll to position [7, 0]
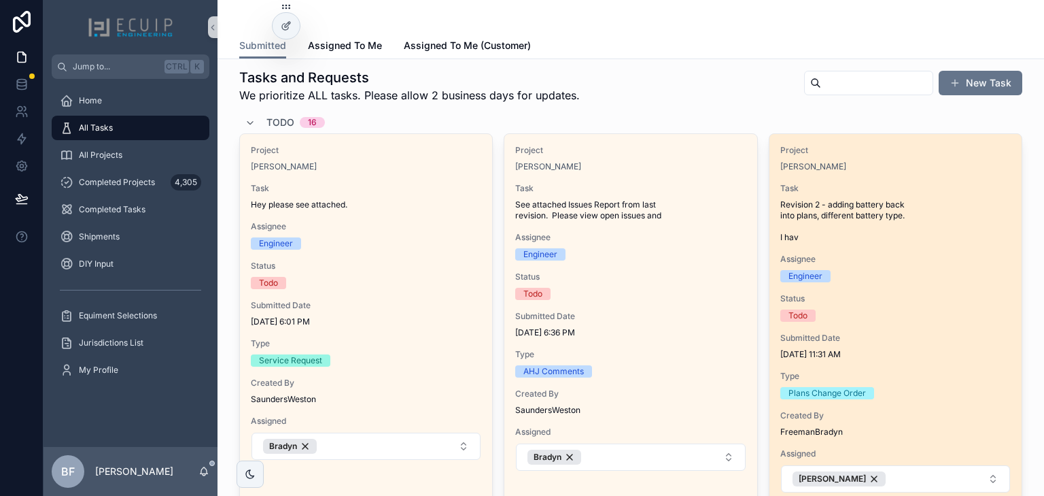
click at [845, 203] on span "Revision 2 - adding battery back into plans, different battery type. I hav" at bounding box center [896, 221] width 231 height 44
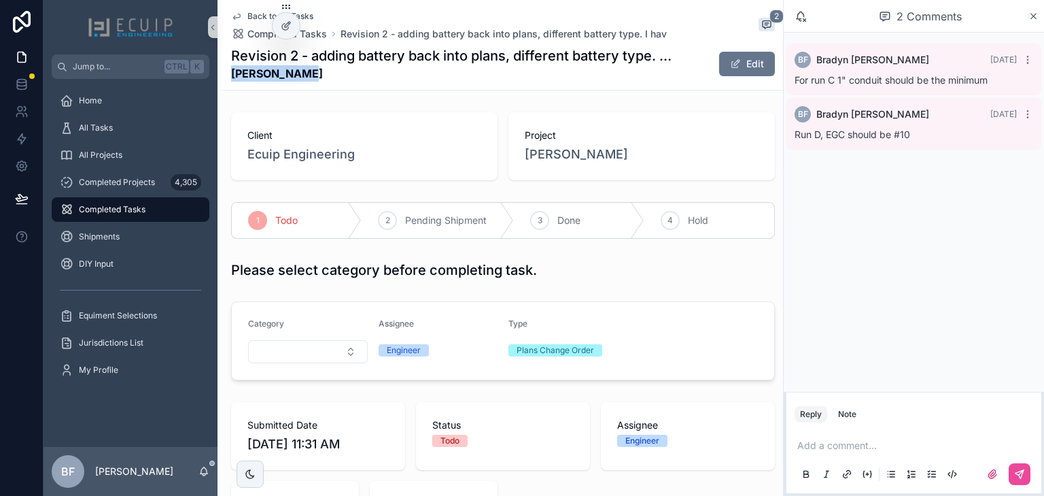
drag, startPoint x: 326, startPoint y: 73, endPoint x: 226, endPoint y: 78, distance: 100.1
click at [226, 78] on div "Back to All Tasks Completed Tasks Revision 2 - adding battery back into plans, …" at bounding box center [503, 45] width 560 height 90
copy strong "[PERSON_NAME]"
click at [131, 129] on div "All Tasks" at bounding box center [130, 128] width 141 height 22
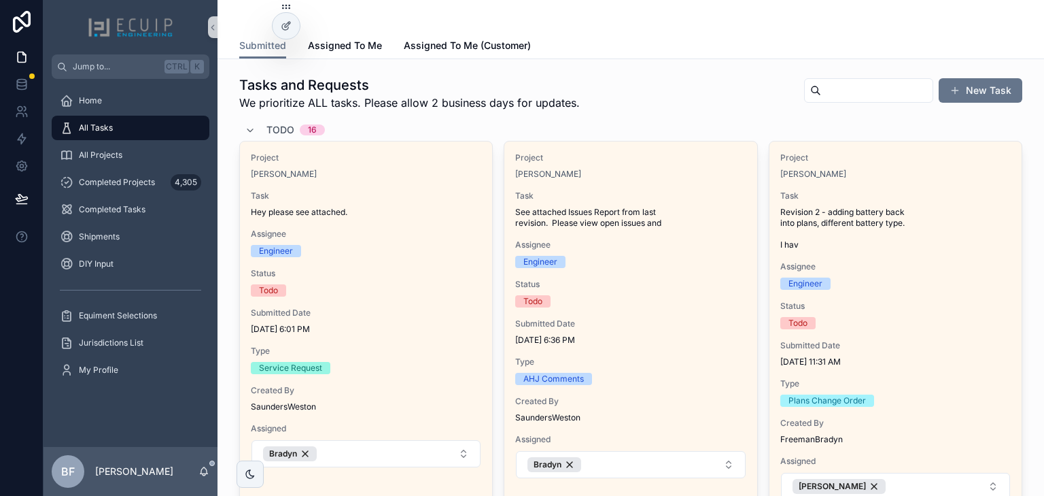
click at [292, 130] on div "Todo 16" at bounding box center [296, 130] width 58 height 22
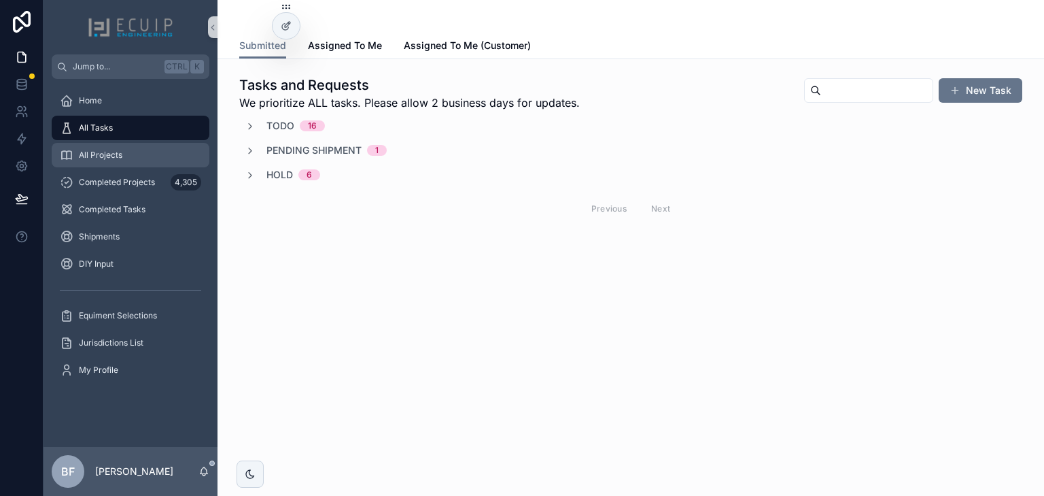
click at [103, 154] on span "All Projects" at bounding box center [101, 155] width 44 height 11
